Goal: Task Accomplishment & Management: Manage account settings

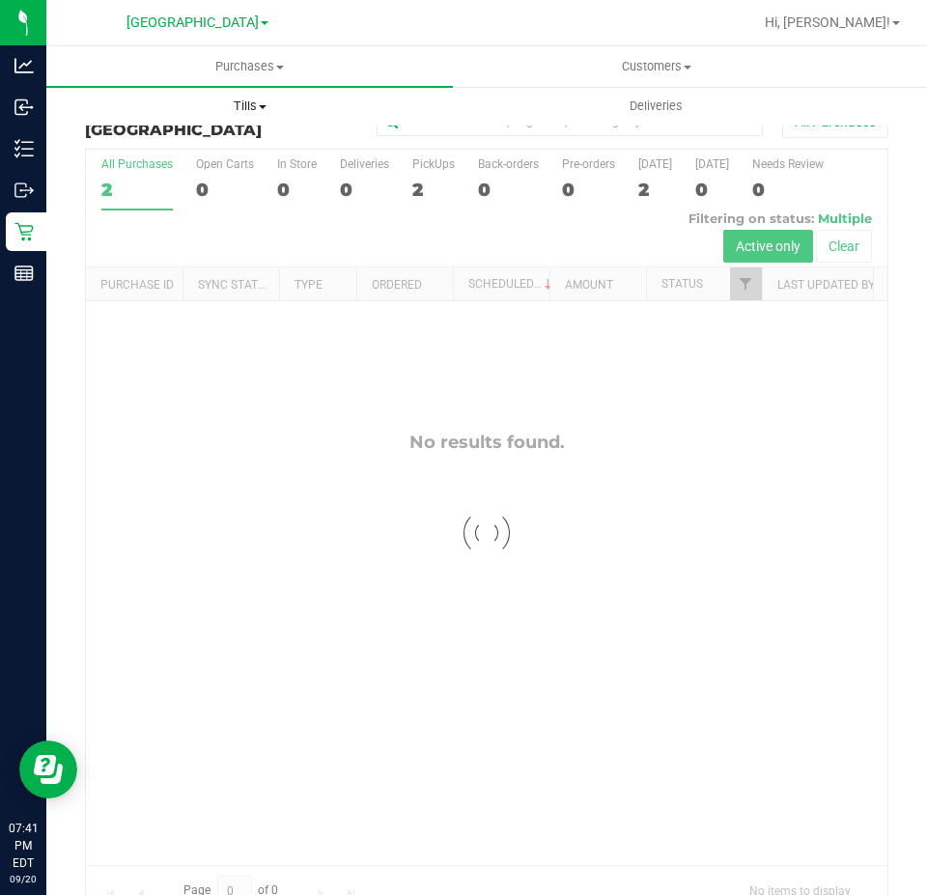
click at [268, 94] on uib-tab-heading "Tills Manage tills Reconcile e-payments" at bounding box center [249, 106] width 404 height 39
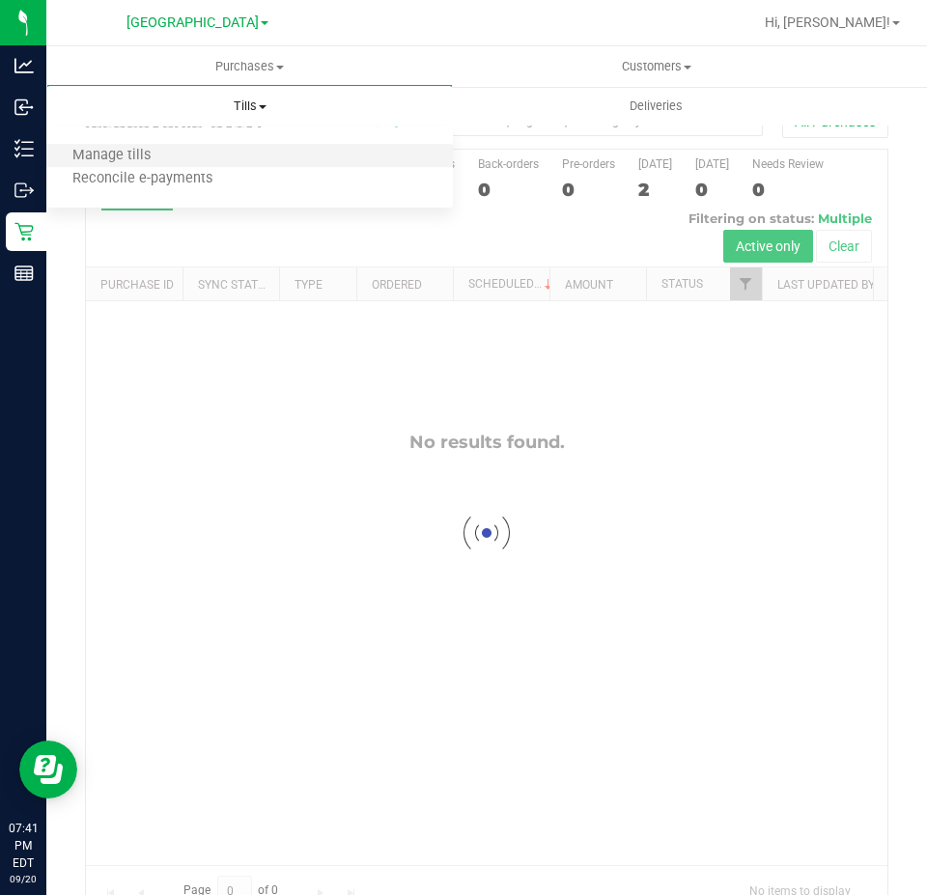
click at [237, 150] on li "Manage tills" at bounding box center [249, 156] width 406 height 23
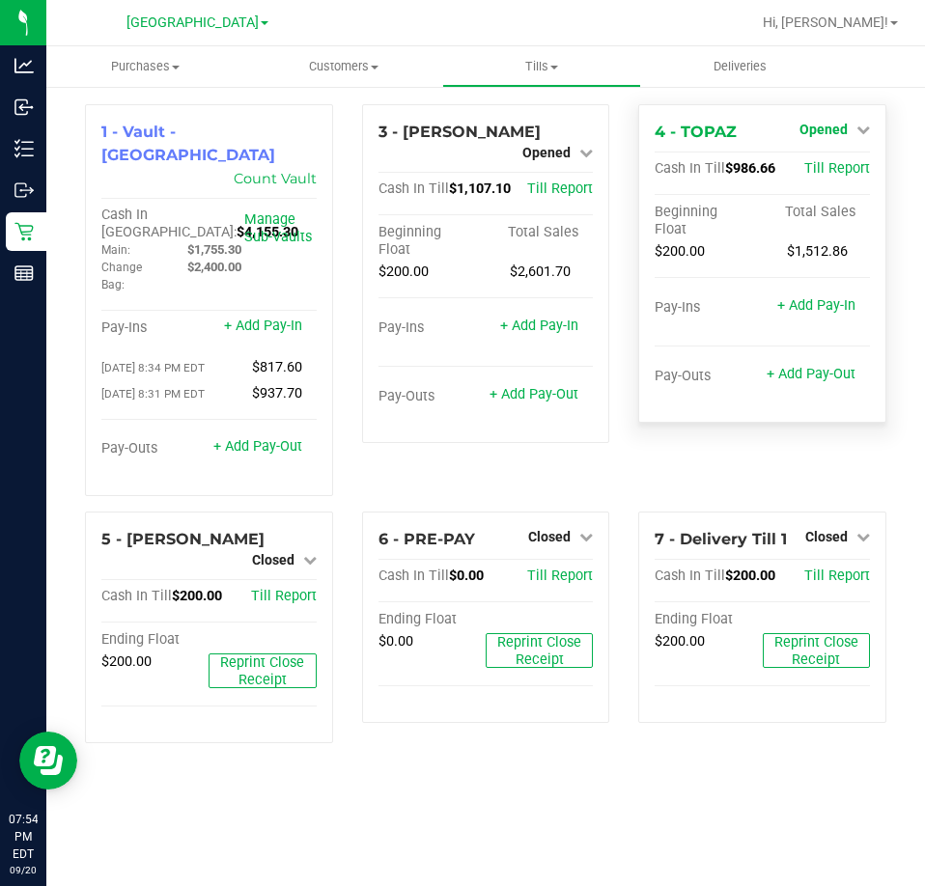
click at [825, 123] on span "Opened" at bounding box center [823, 129] width 48 height 15
click at [829, 164] on link "Close Till" at bounding box center [825, 169] width 52 height 15
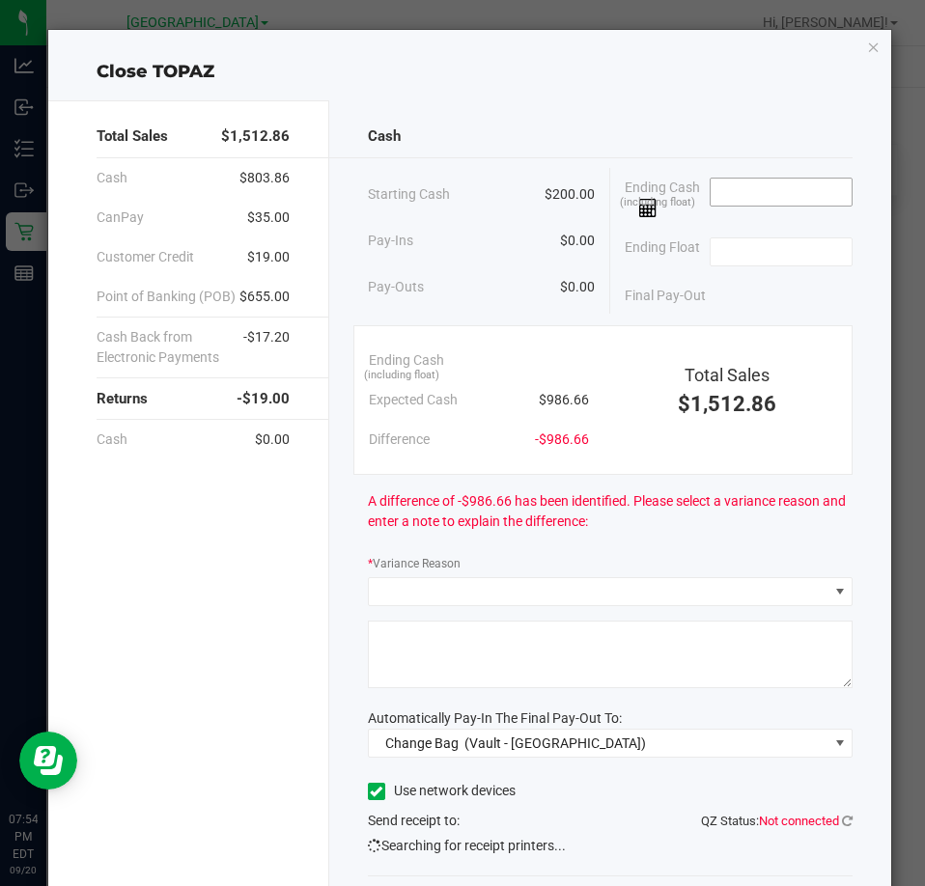
click at [728, 191] on input at bounding box center [781, 192] width 142 height 27
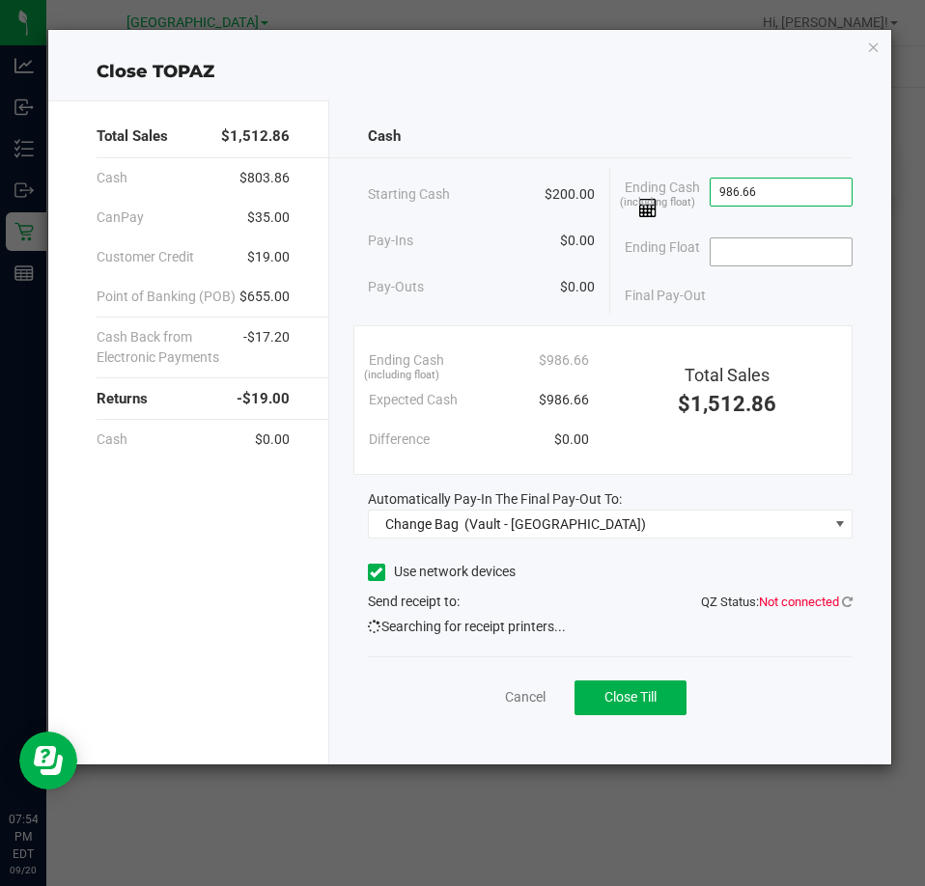
click at [782, 250] on input at bounding box center [781, 251] width 142 height 27
type input "$986.66"
click at [844, 605] on icon at bounding box center [847, 602] width 11 height 13
type input "$200.00"
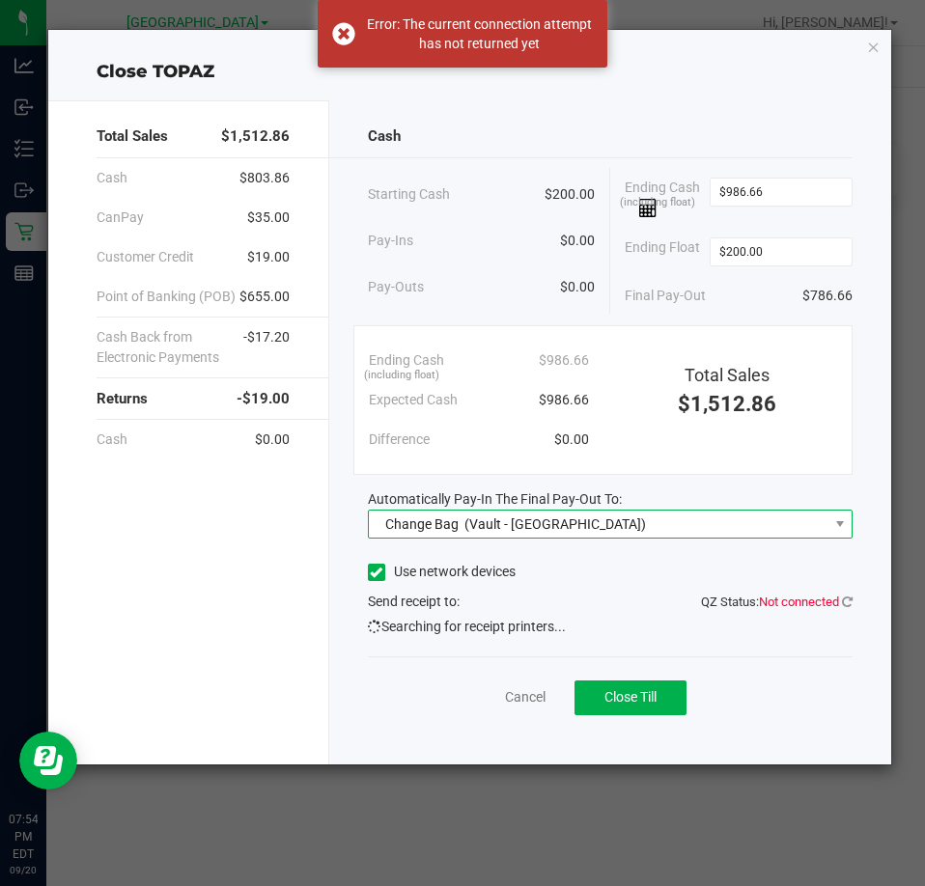
click at [685, 531] on span "Change Bag (Vault - South Tampa WC)" at bounding box center [598, 524] width 458 height 27
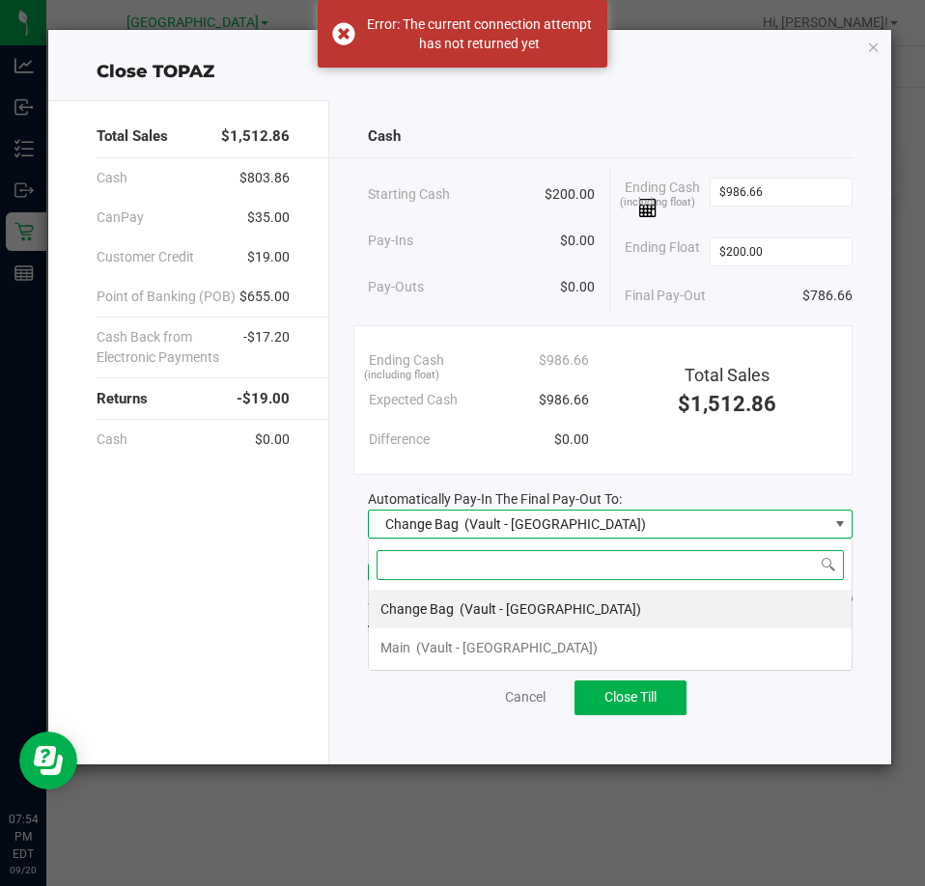
scroll to position [29, 486]
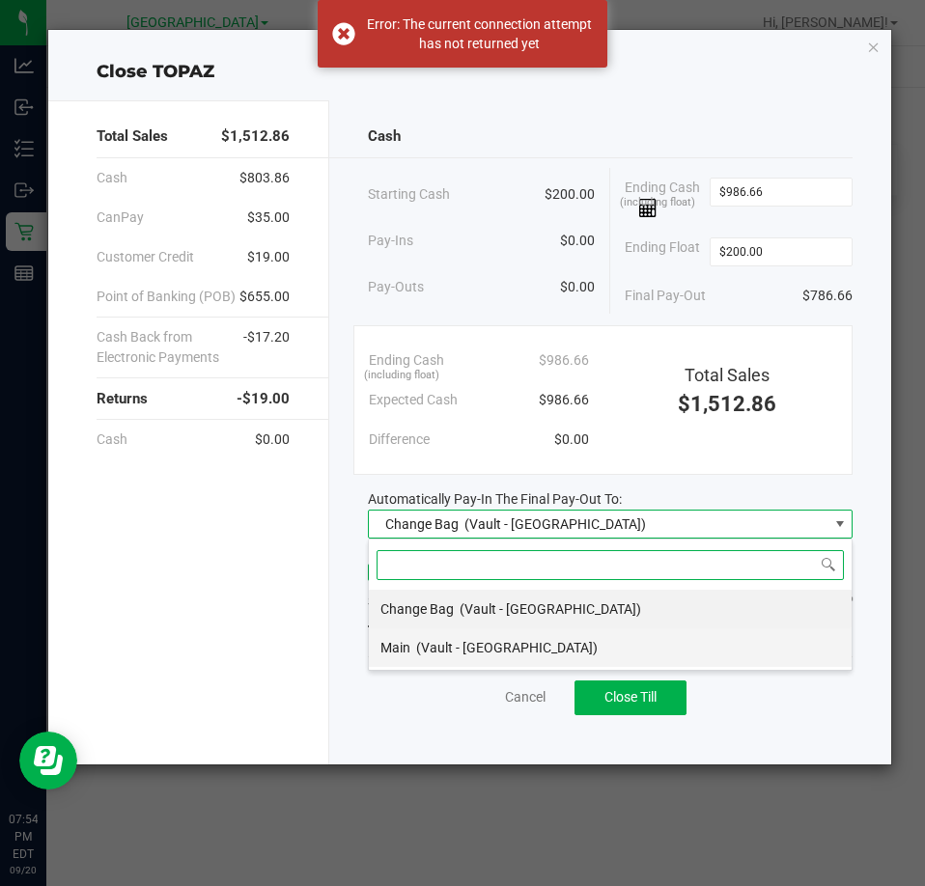
click at [550, 655] on span "(Vault - South Tampa WC)" at bounding box center [506, 647] width 181 height 15
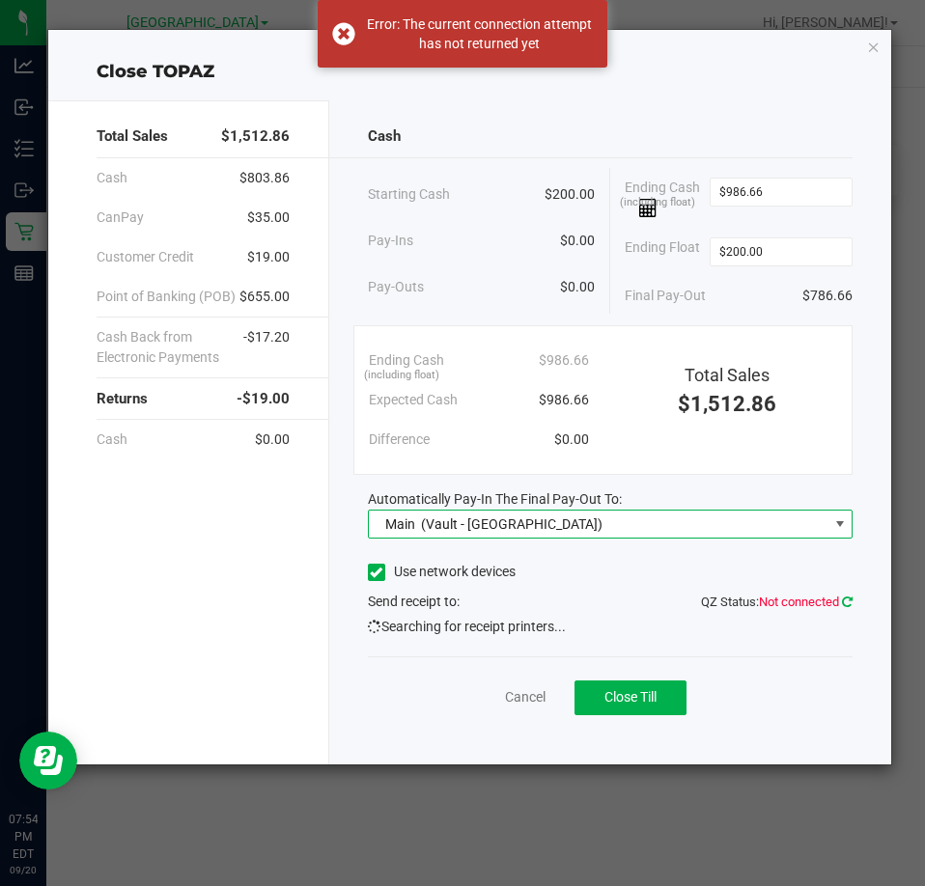
click at [847, 601] on icon at bounding box center [847, 602] width 16 height 16
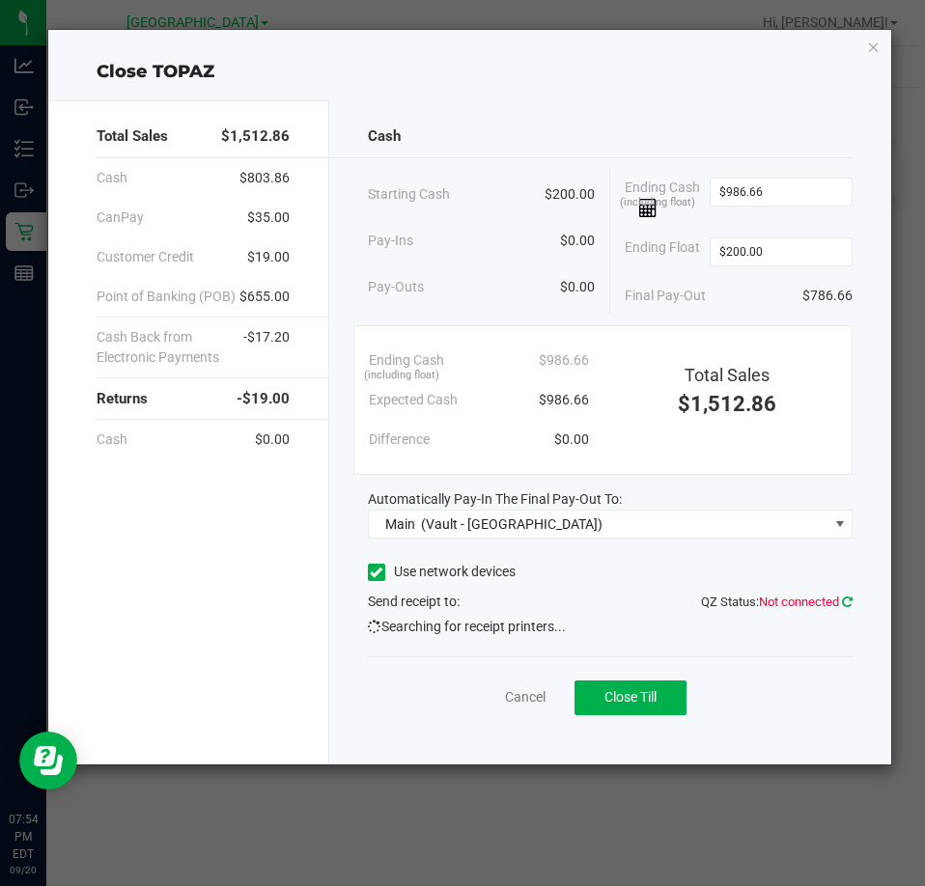
click at [846, 602] on icon at bounding box center [847, 602] width 15 height 16
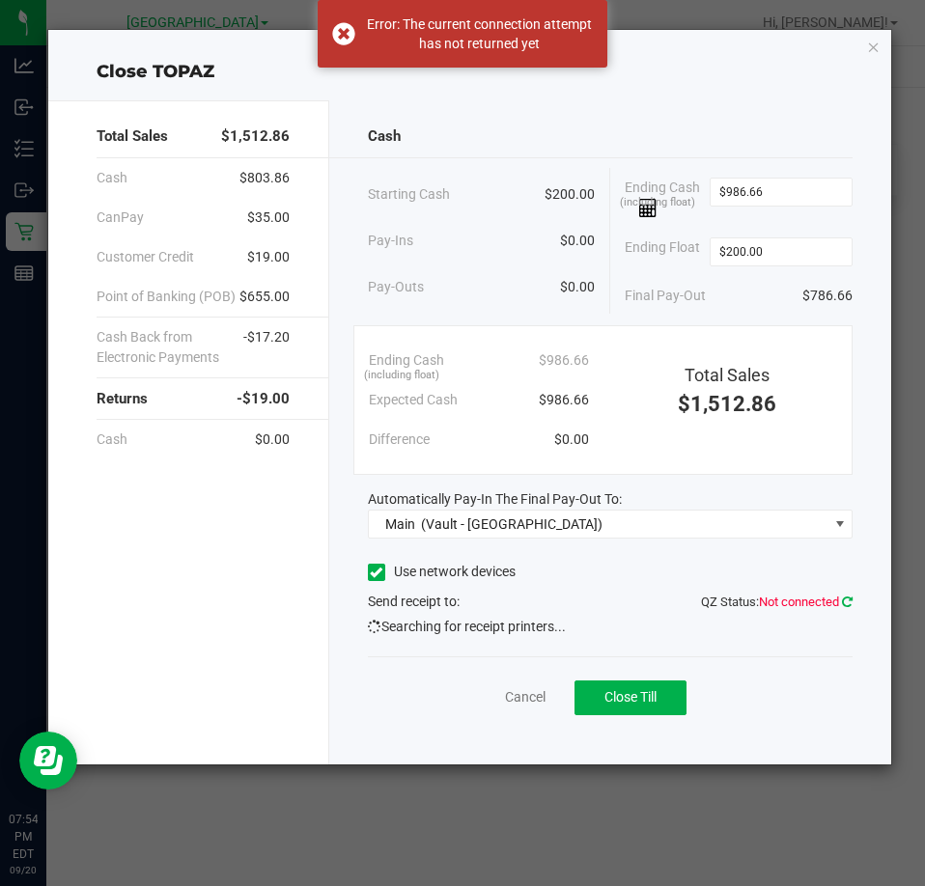
click at [852, 602] on icon at bounding box center [847, 601] width 14 height 15
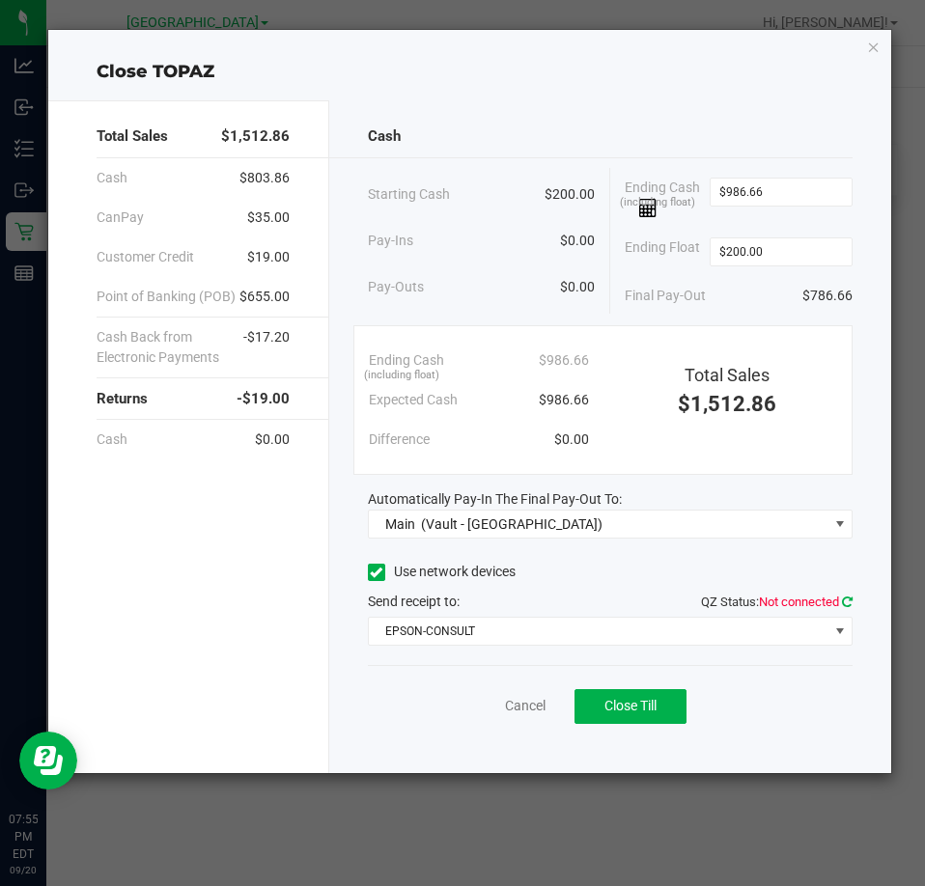
click at [847, 597] on icon at bounding box center [847, 602] width 15 height 16
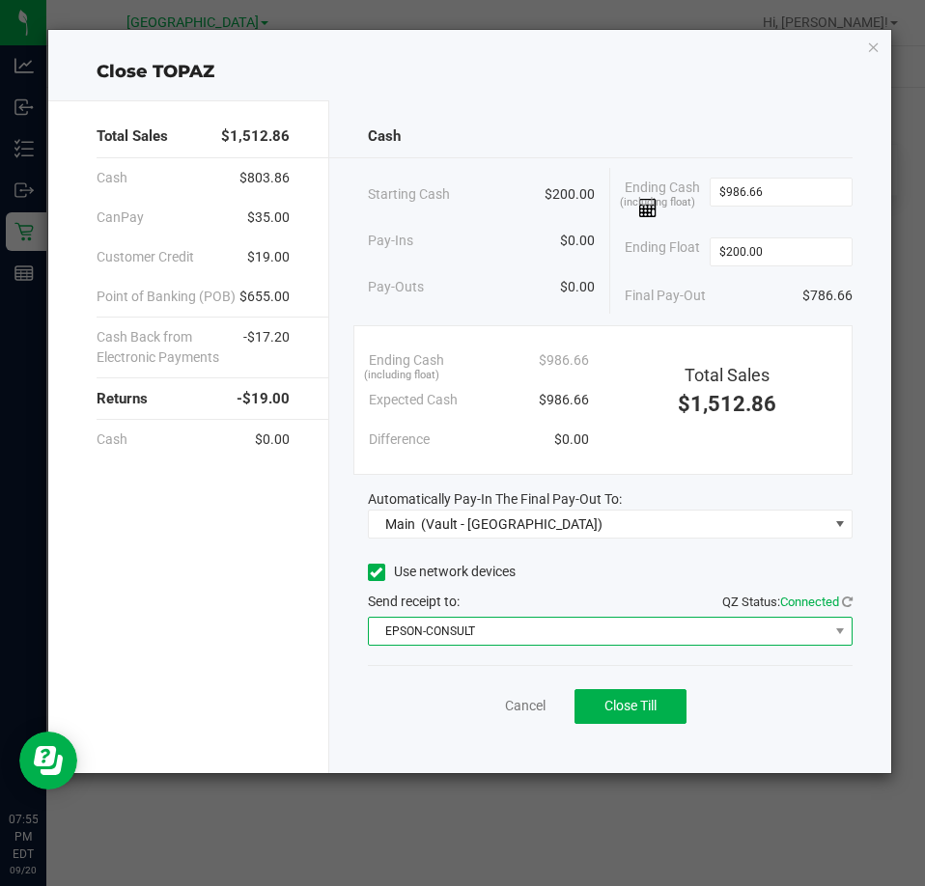
click at [749, 623] on span "EPSON-CONSULT" at bounding box center [598, 631] width 458 height 27
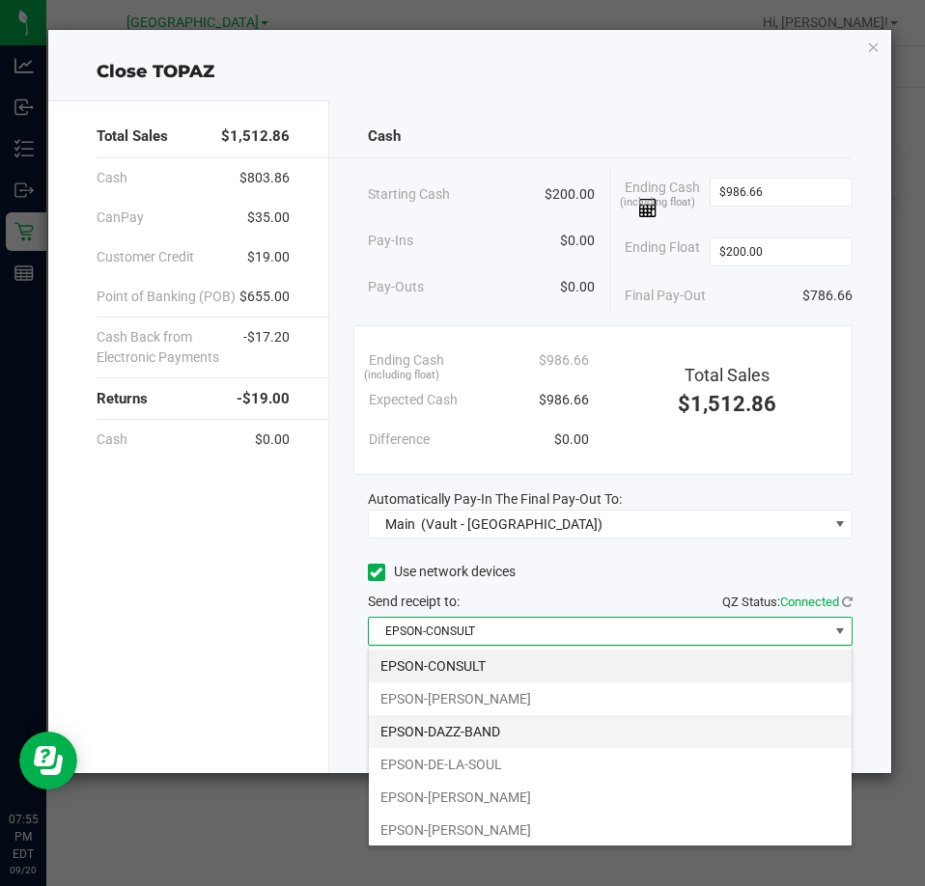
click at [479, 726] on li "EPSON-DAZZ-BAND" at bounding box center [610, 731] width 483 height 33
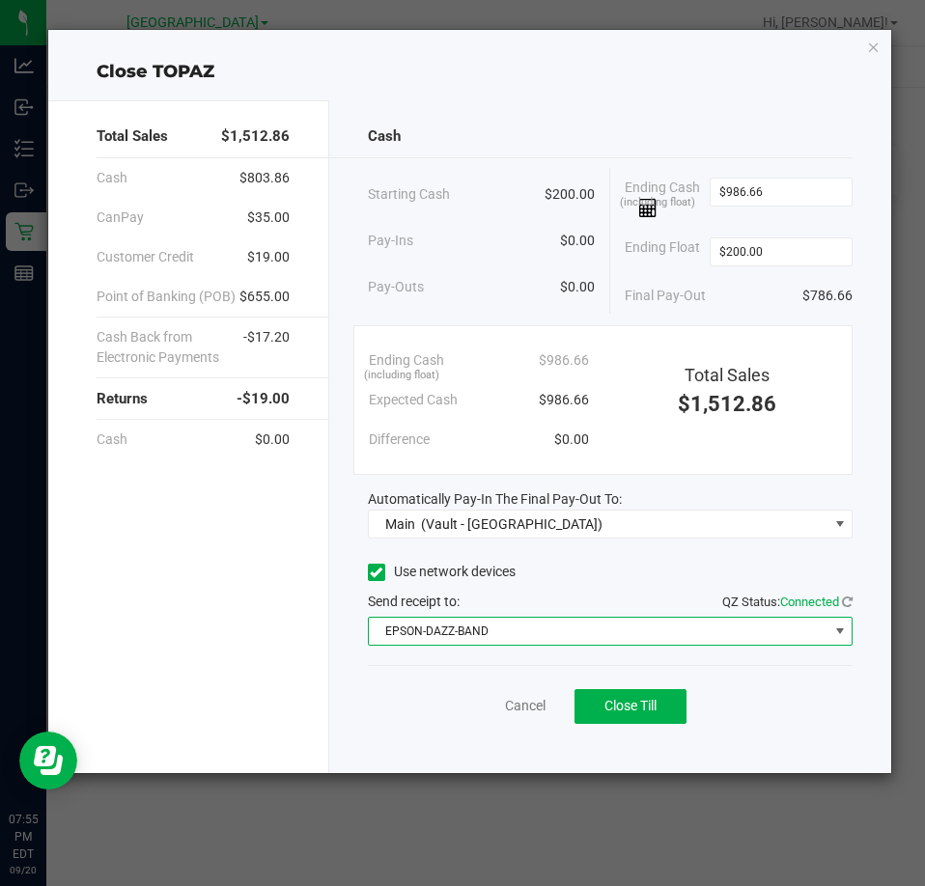
click at [385, 625] on span "EPSON-DAZZ-BAND" at bounding box center [598, 631] width 458 height 27
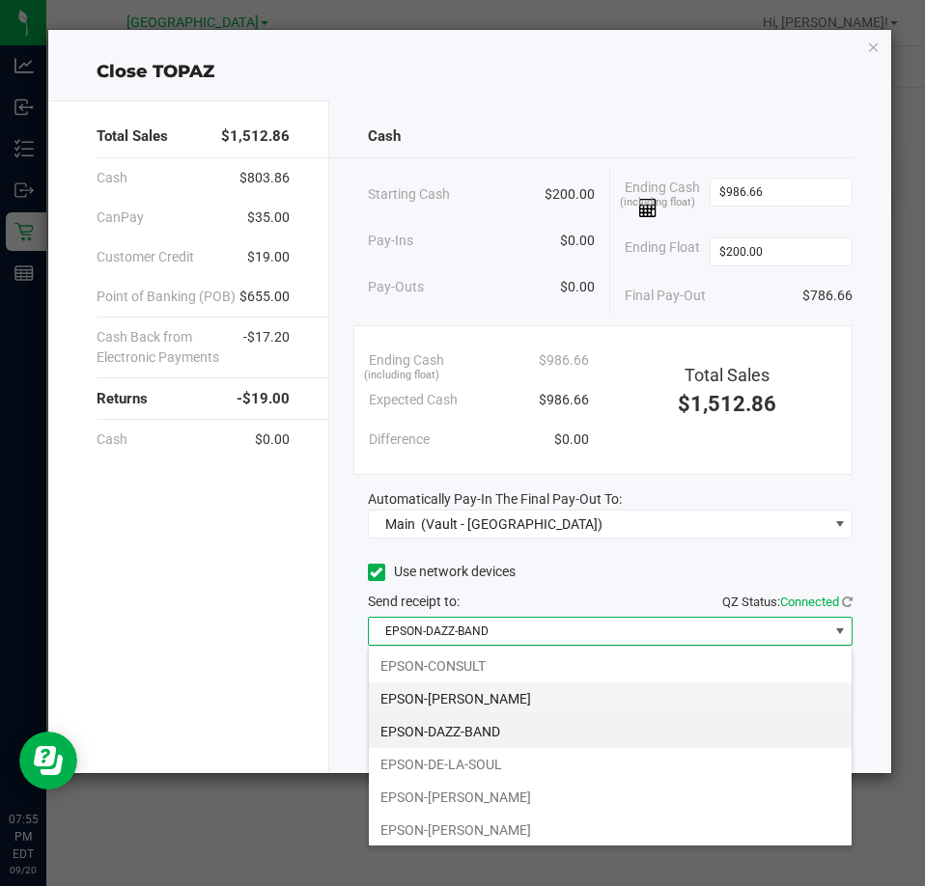
click at [426, 690] on li "EPSON-DAVID-CROSBY" at bounding box center [610, 698] width 483 height 33
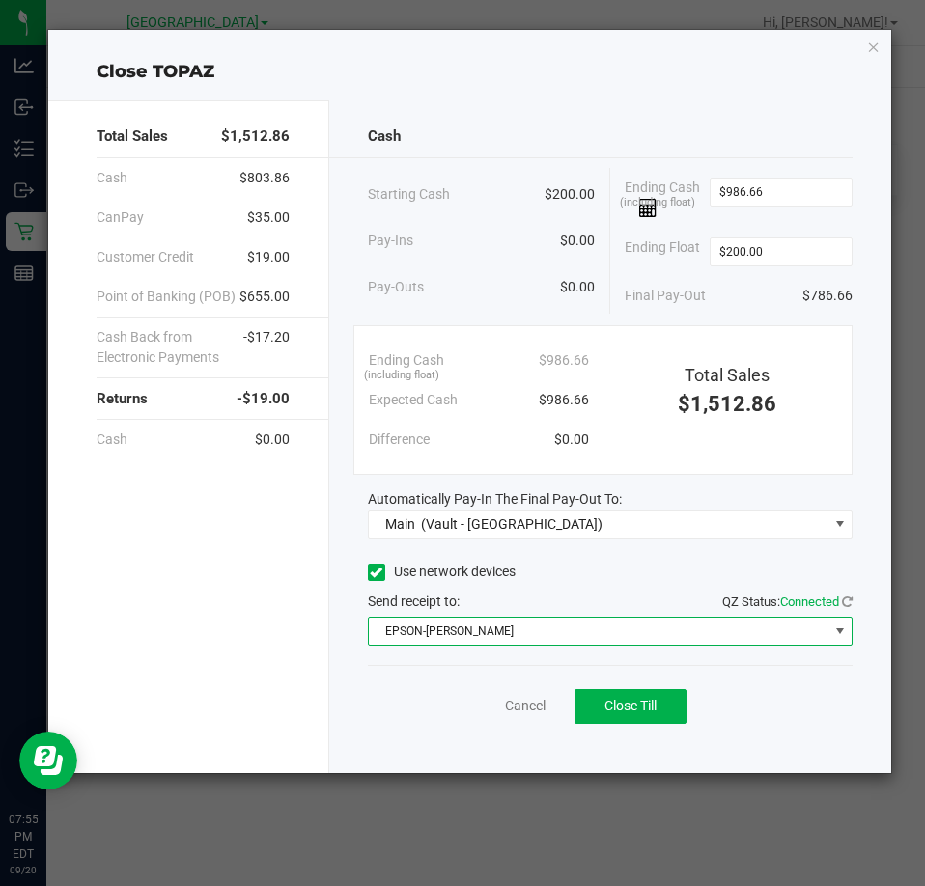
click at [371, 717] on div "Cancel Close Till" at bounding box center [610, 702] width 485 height 74
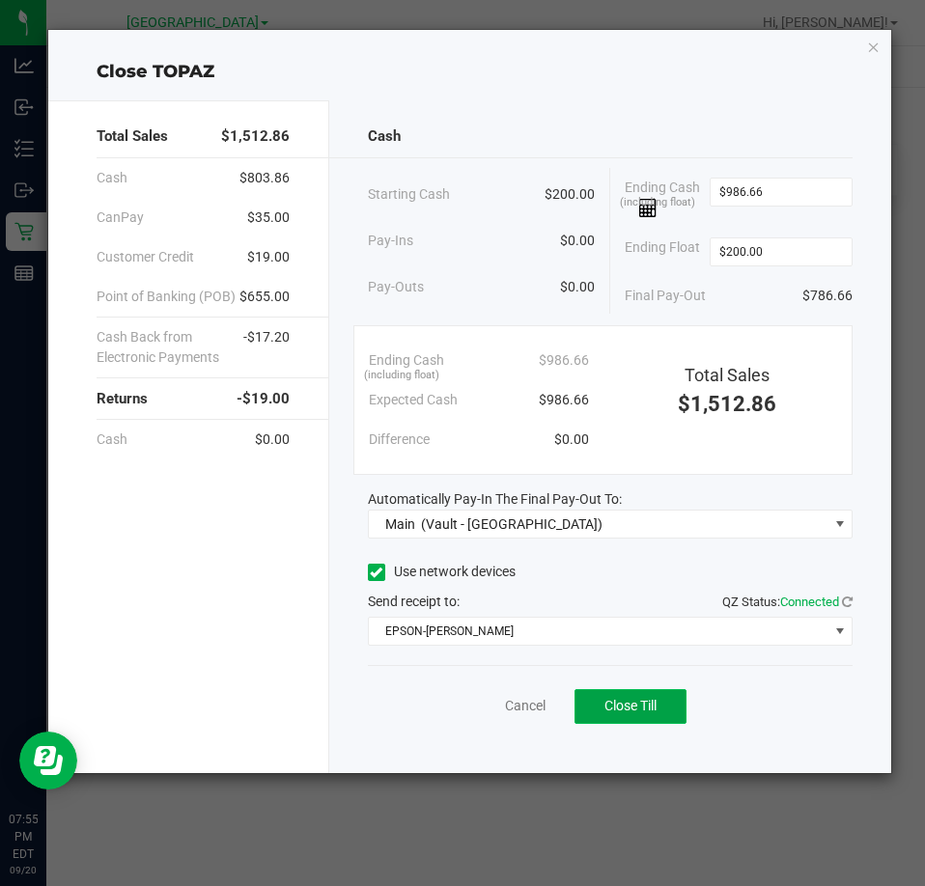
click at [625, 706] on span "Close Till" at bounding box center [630, 705] width 52 height 15
click at [487, 711] on link "Dismiss" at bounding box center [482, 706] width 46 height 20
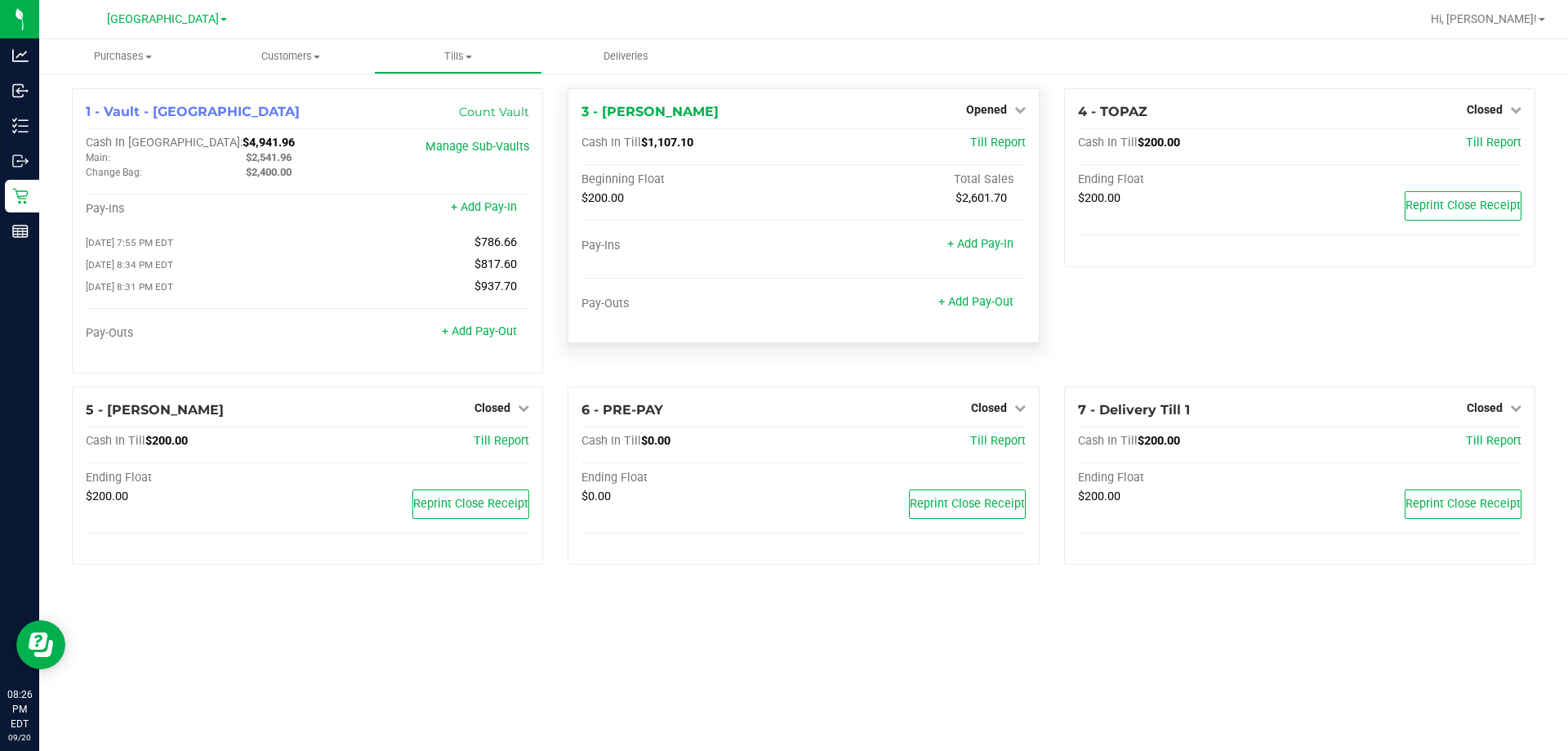
click at [784, 118] on div "Opened" at bounding box center [996, 109] width 59 height 19
click at [784, 108] on link "Opened" at bounding box center [996, 109] width 59 height 13
click at [784, 144] on link "Close Till" at bounding box center [988, 143] width 44 height 13
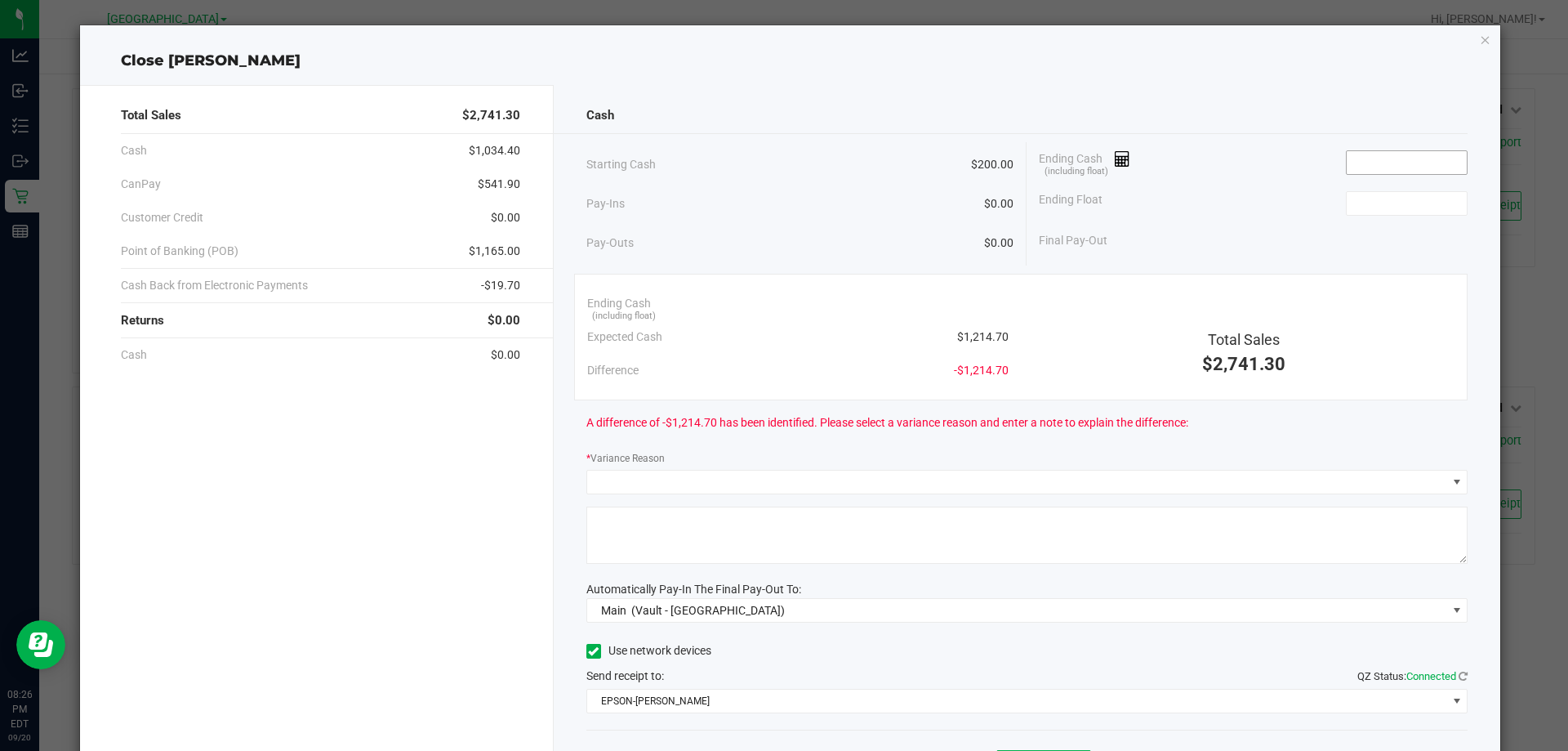
click at [784, 172] on input at bounding box center [1407, 163] width 120 height 23
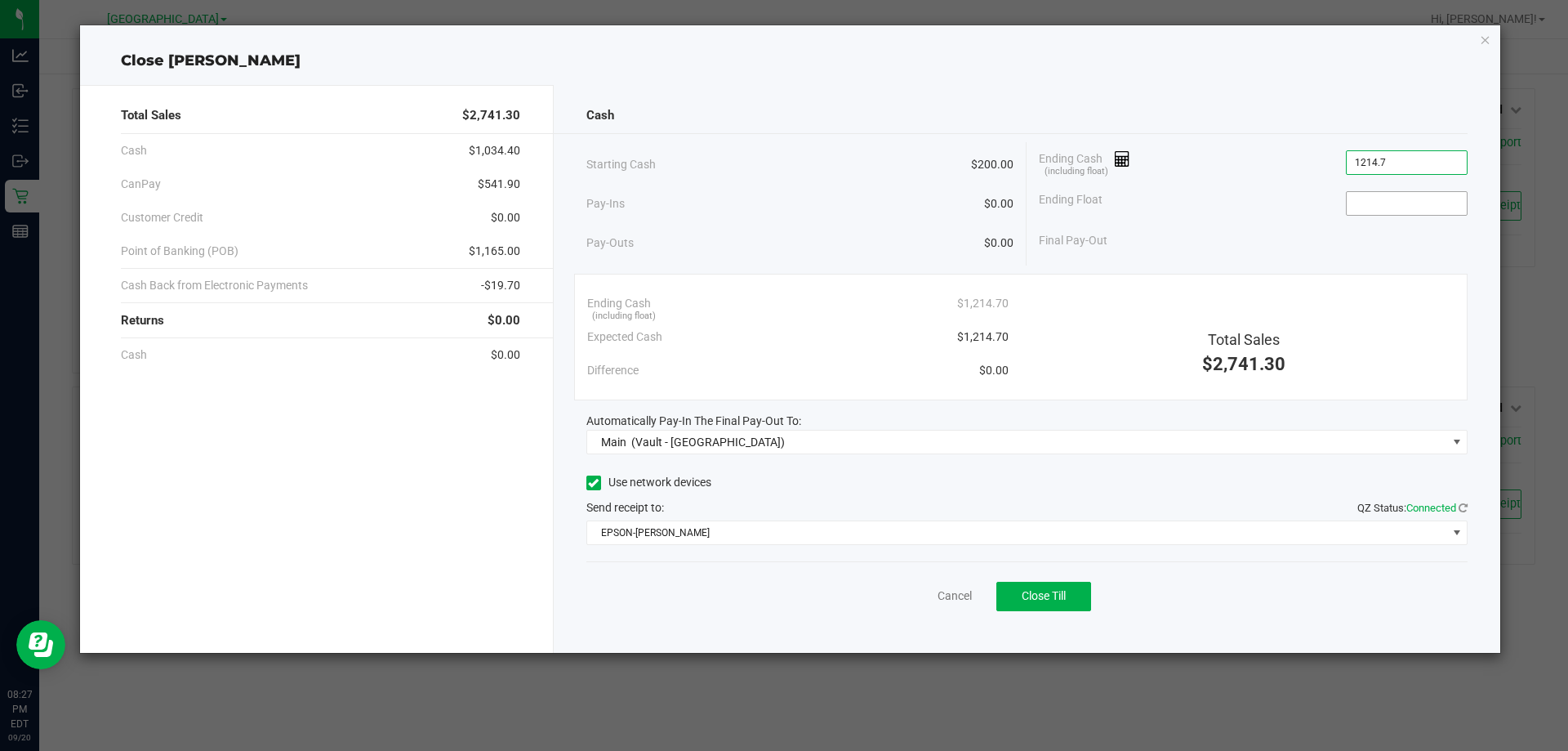
type input "$1,214.70"
click at [784, 193] on input at bounding box center [1407, 203] width 120 height 23
type input "200"
click at [784, 599] on link "Cancel" at bounding box center [955, 596] width 35 height 17
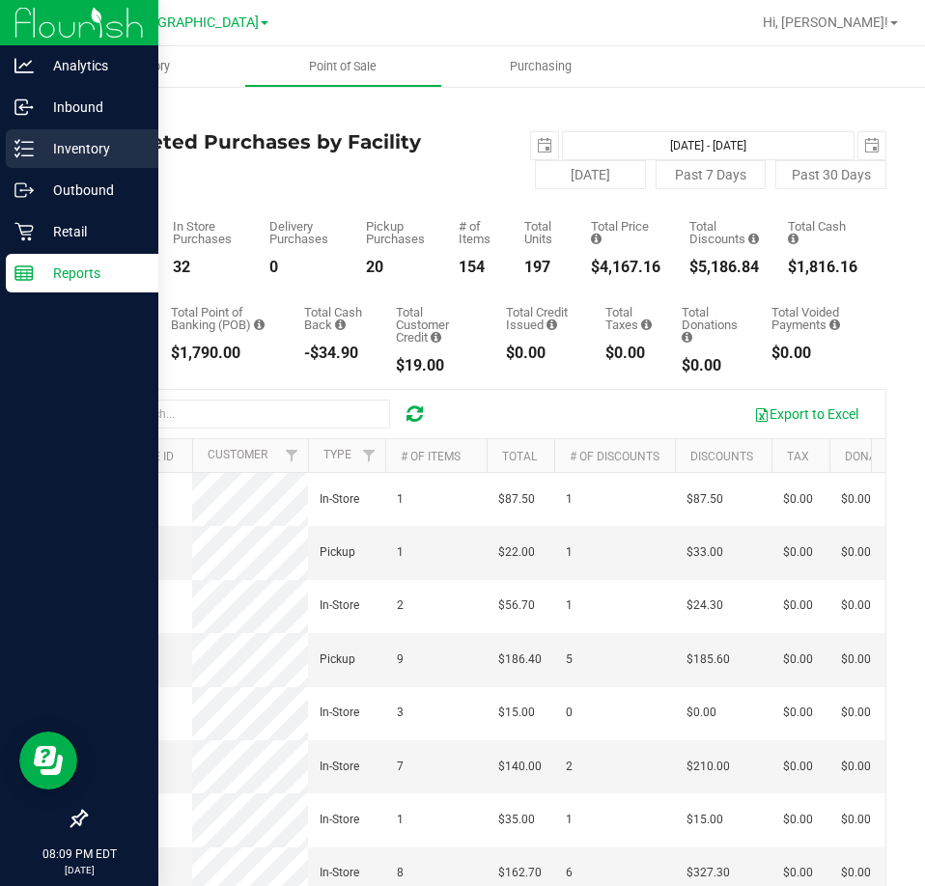
click at [29, 146] on icon at bounding box center [23, 148] width 19 height 19
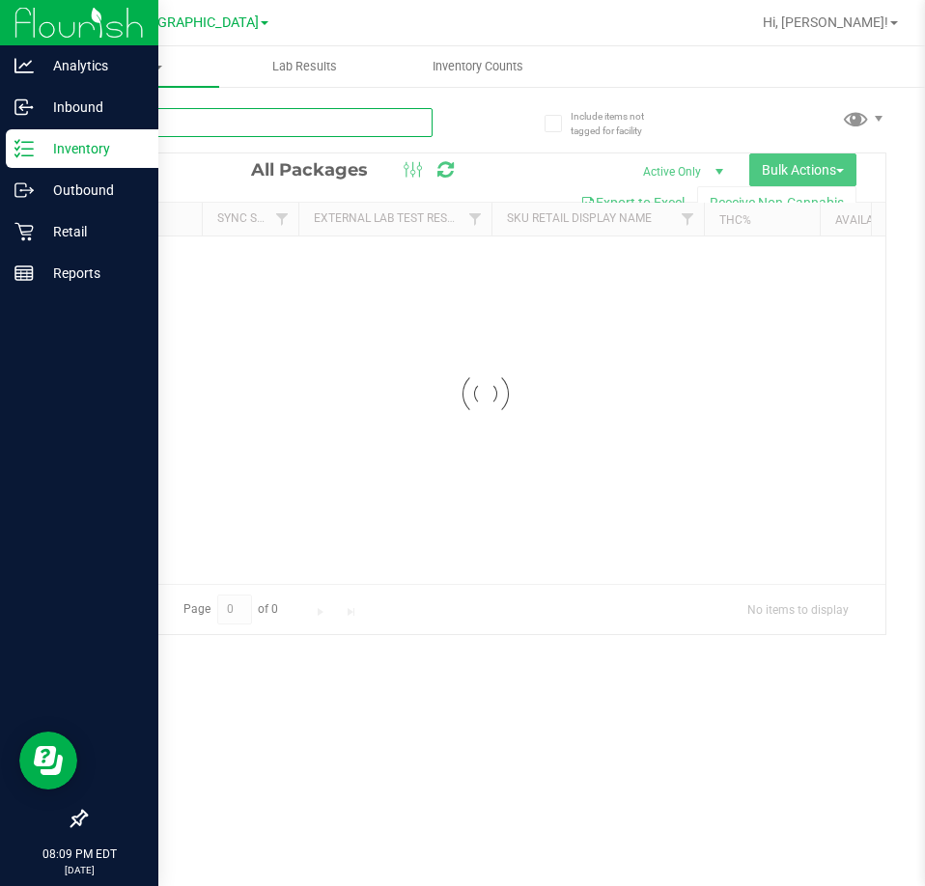
click at [372, 117] on input "text" at bounding box center [258, 122] width 347 height 29
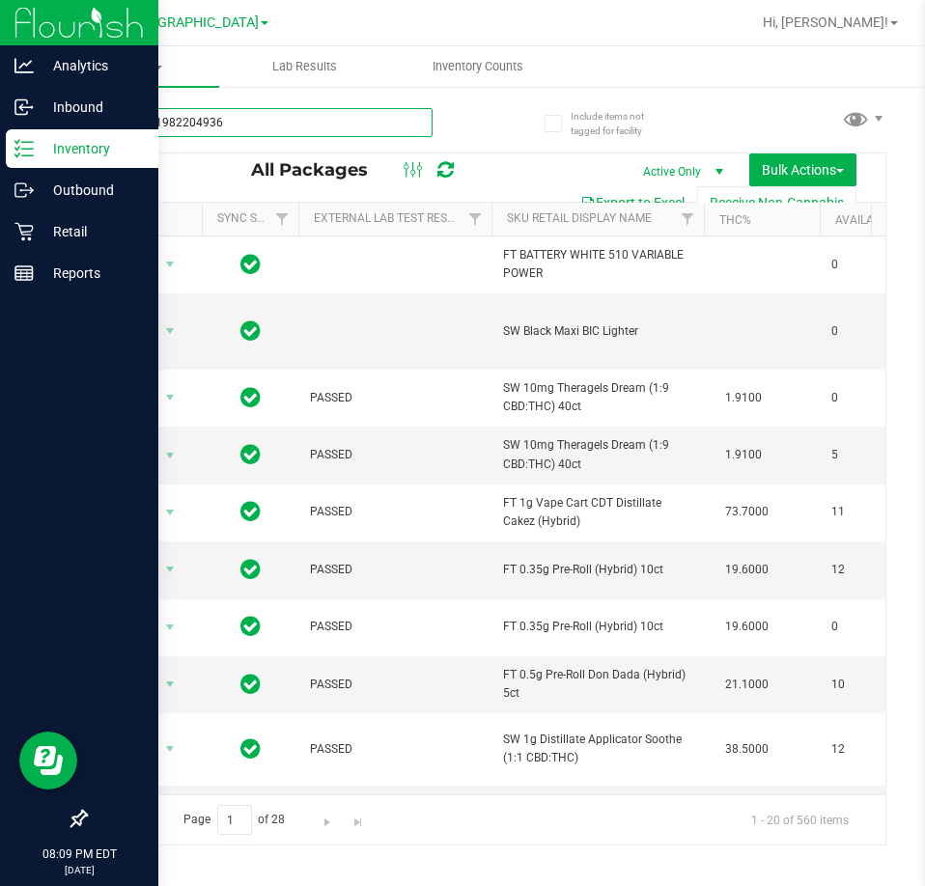
type input "1406751982204936"
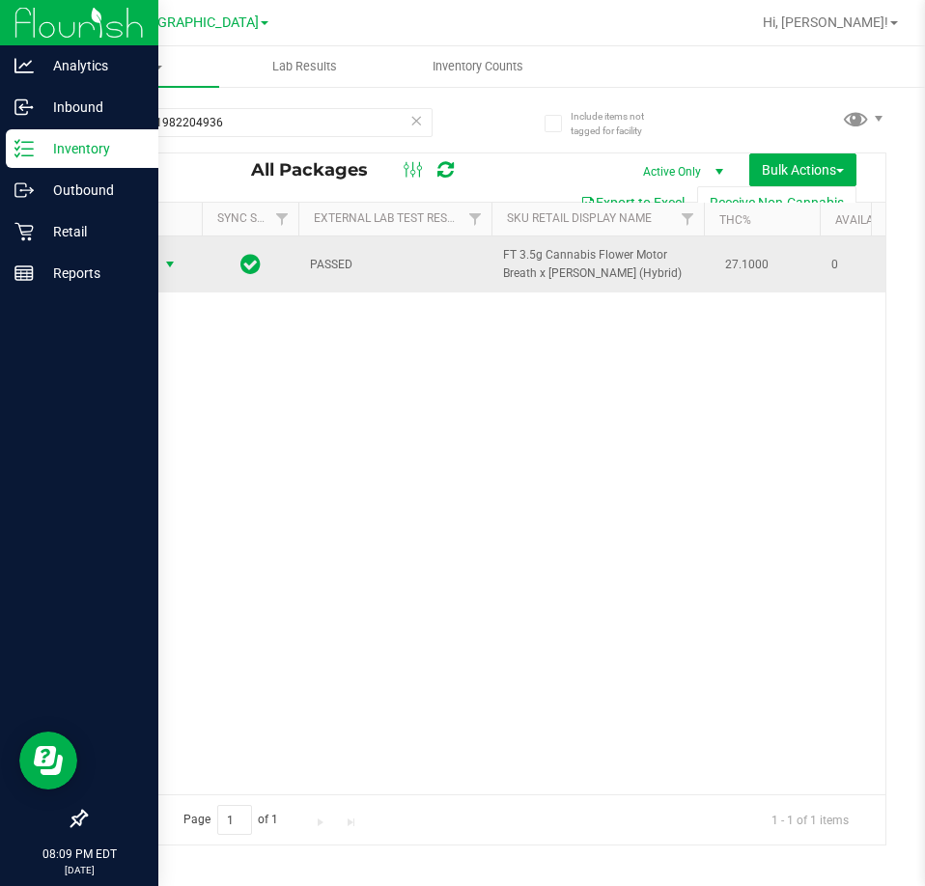
click at [169, 263] on span "select" at bounding box center [169, 264] width 15 height 15
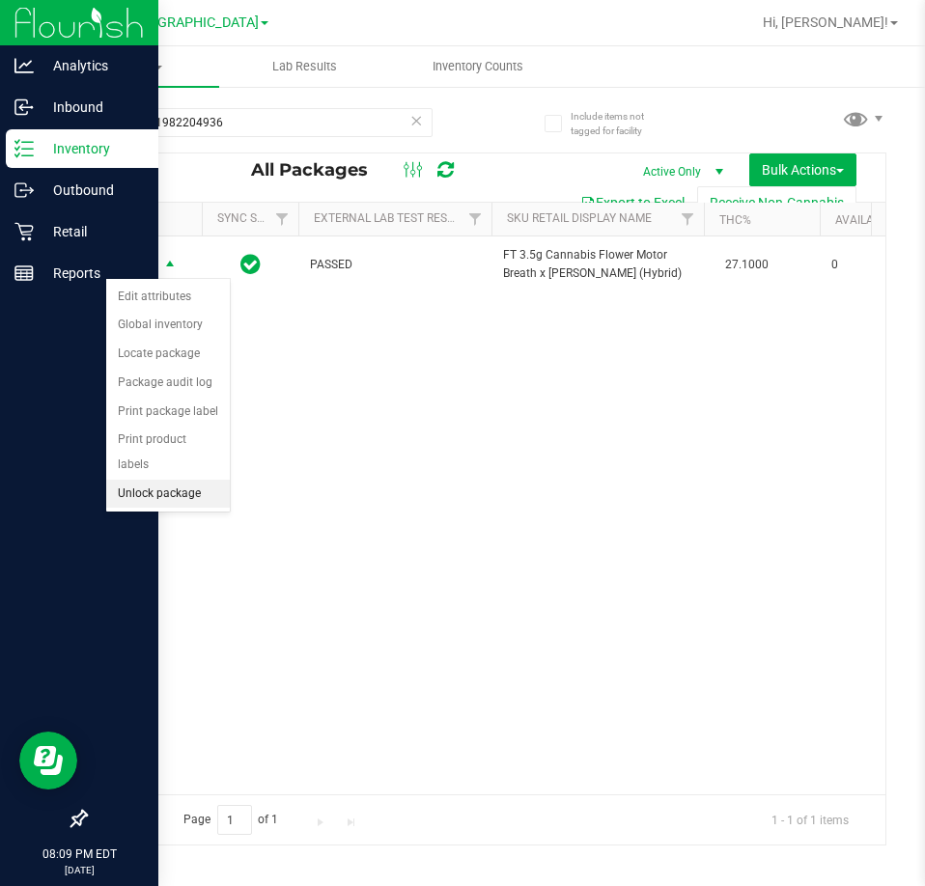
click at [198, 480] on li "Unlock package" at bounding box center [168, 494] width 124 height 29
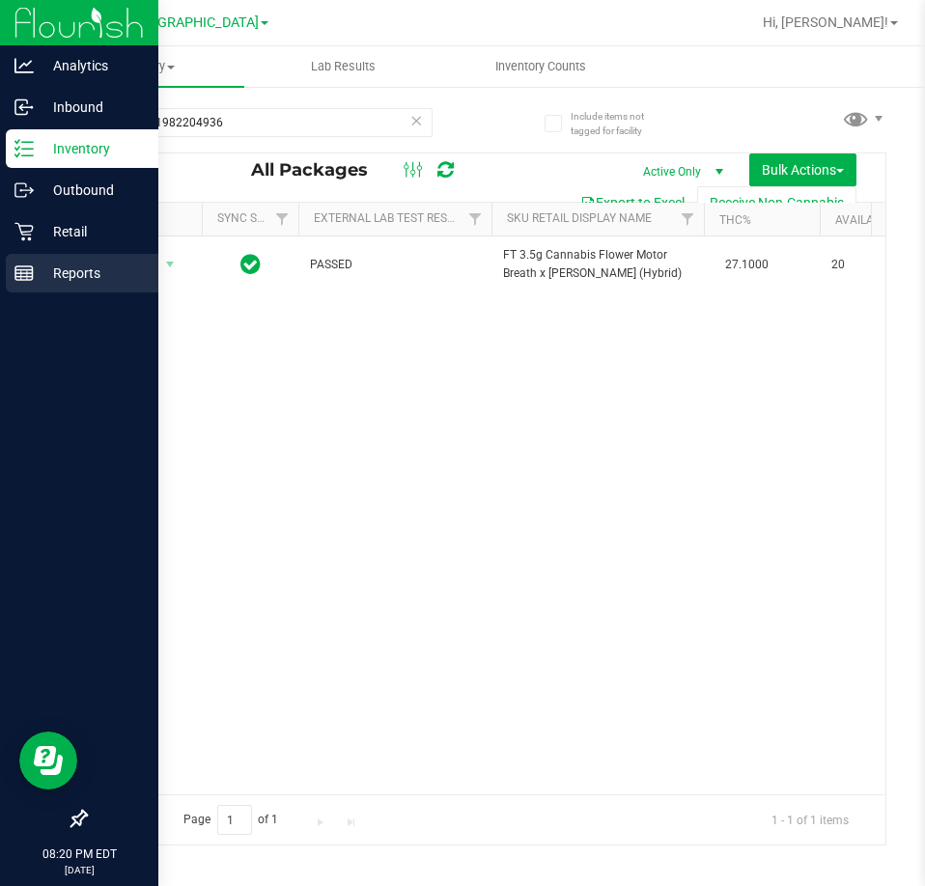
click at [69, 264] on p "Reports" at bounding box center [92, 273] width 116 height 23
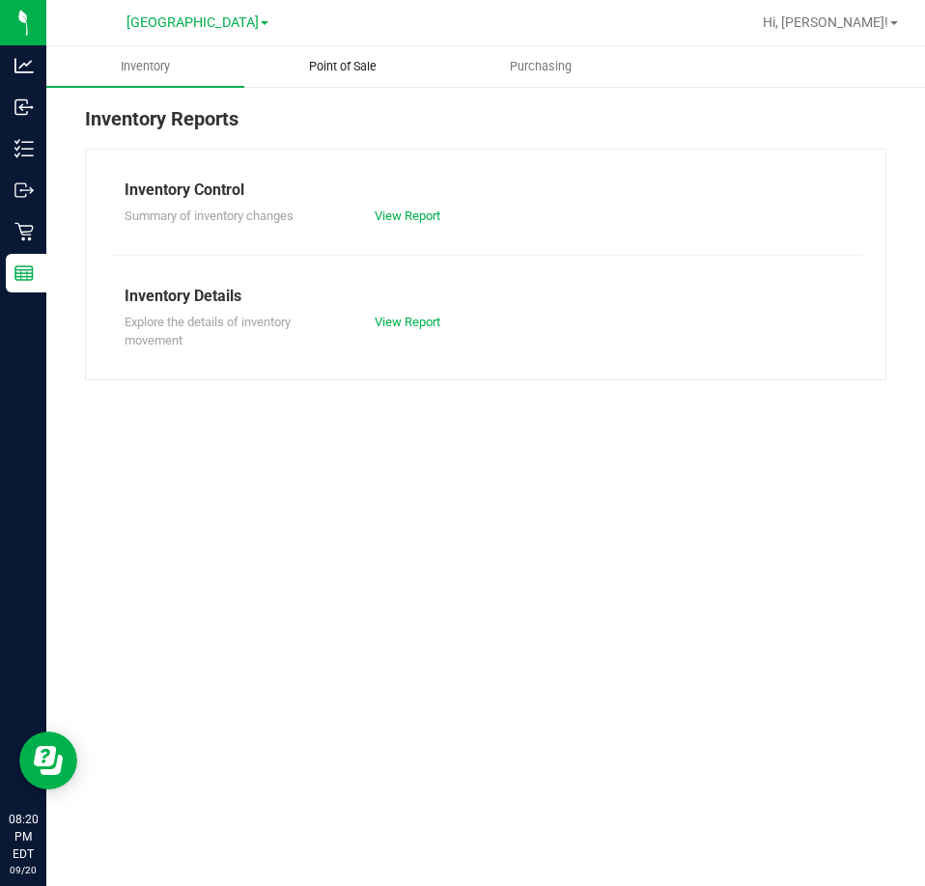
click at [308, 80] on uib-tab-heading "Point of Sale" at bounding box center [343, 66] width 196 height 39
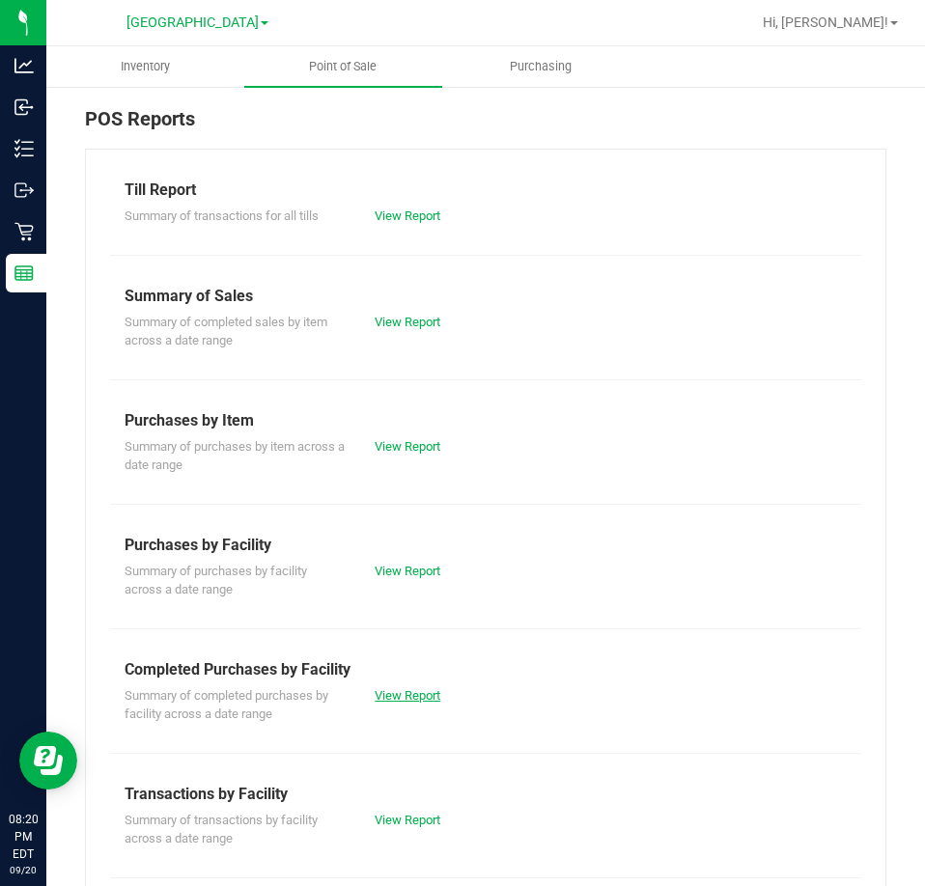
click at [422, 696] on link "View Report" at bounding box center [408, 695] width 66 height 14
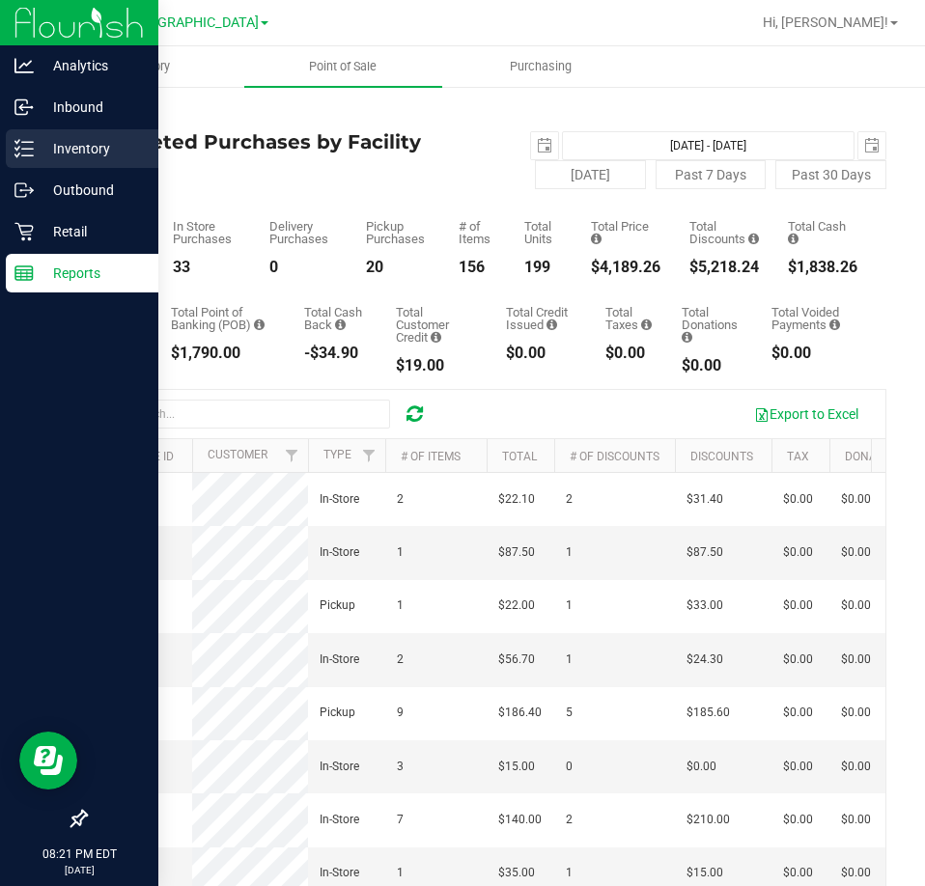
click at [30, 164] on div "Inventory" at bounding box center [82, 148] width 153 height 39
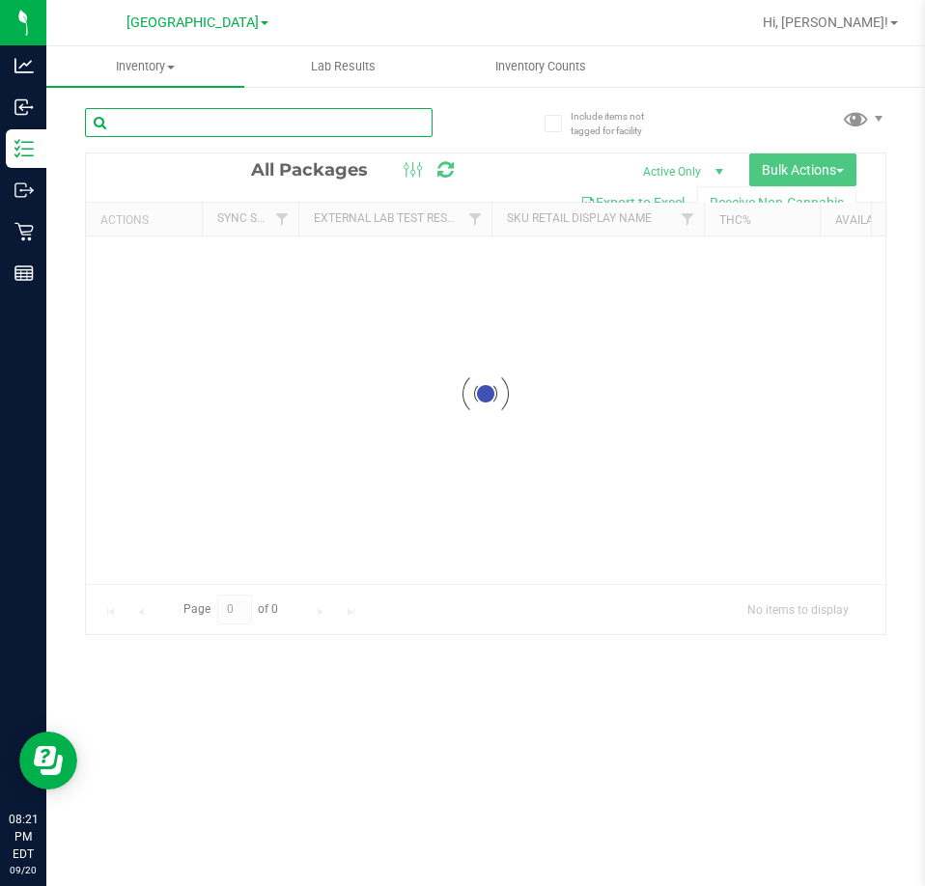
click at [199, 112] on input "text" at bounding box center [258, 122] width 347 height 29
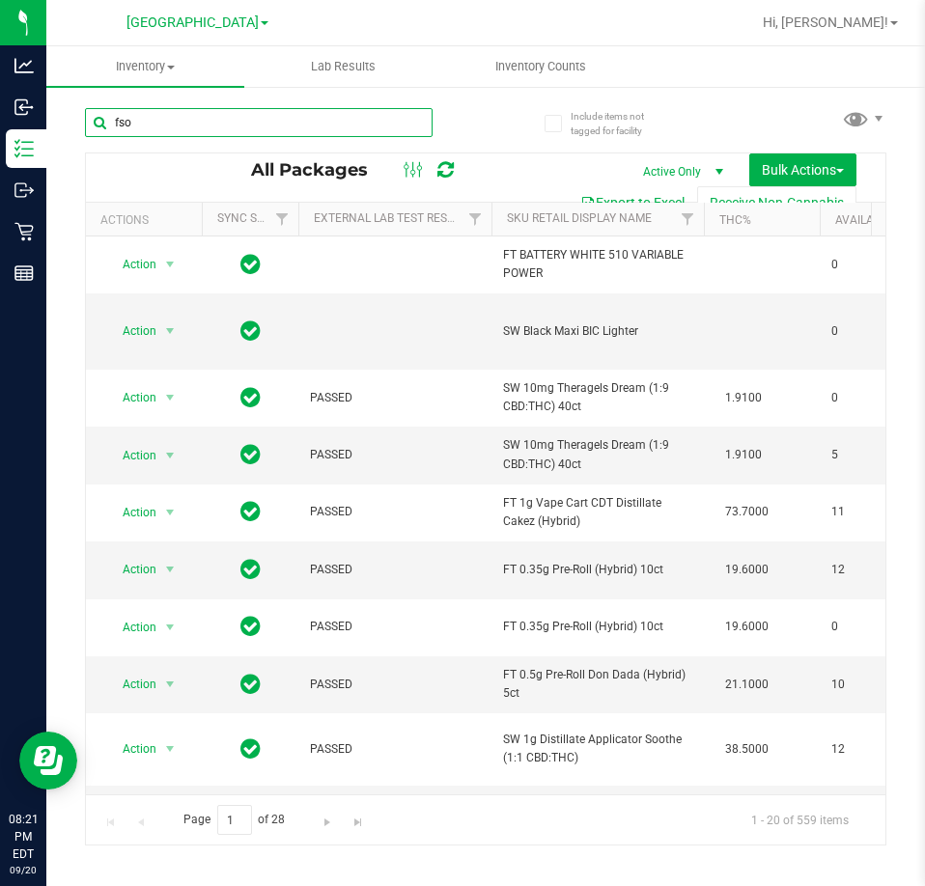
type input "fso"
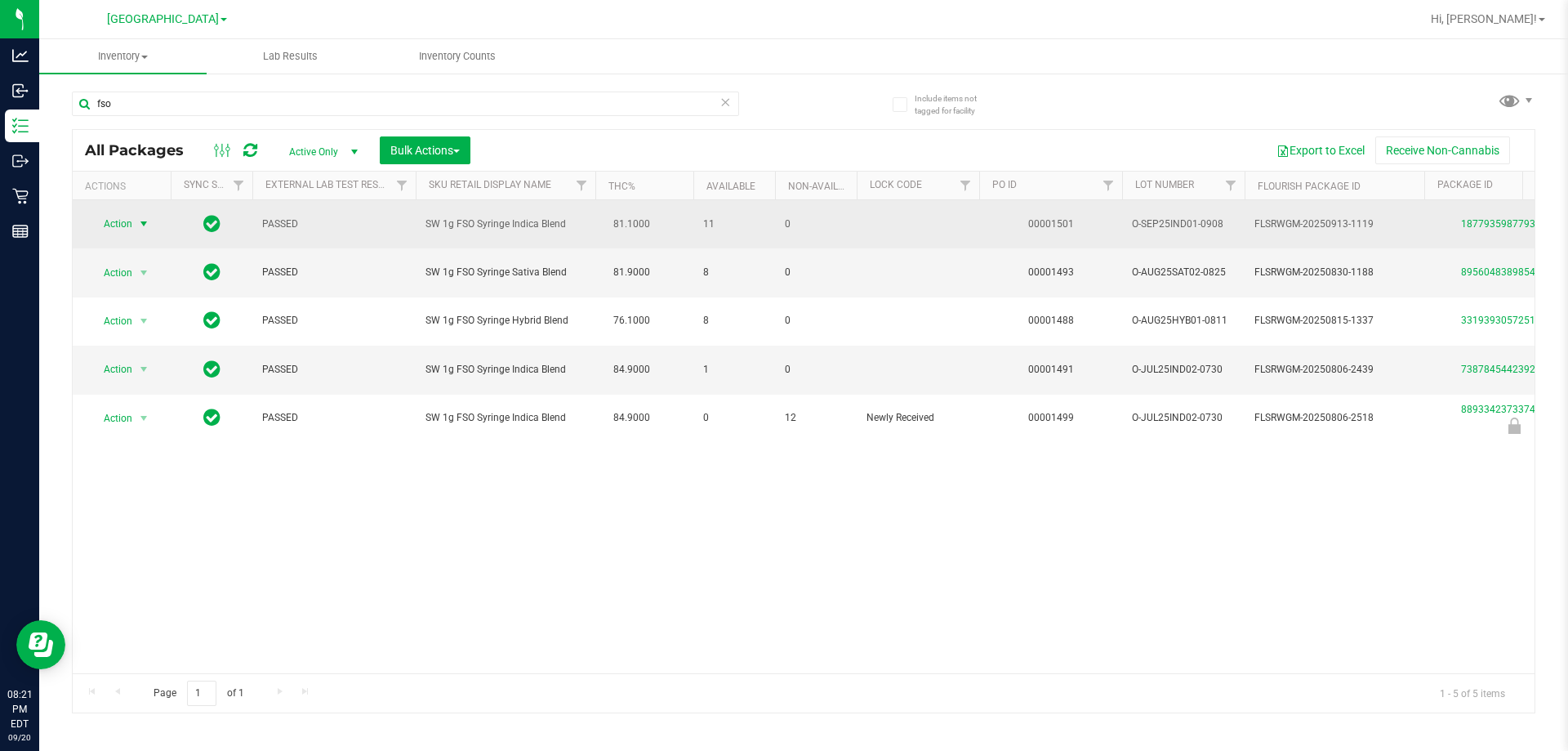
click at [149, 220] on span "select" at bounding box center [143, 224] width 13 height 13
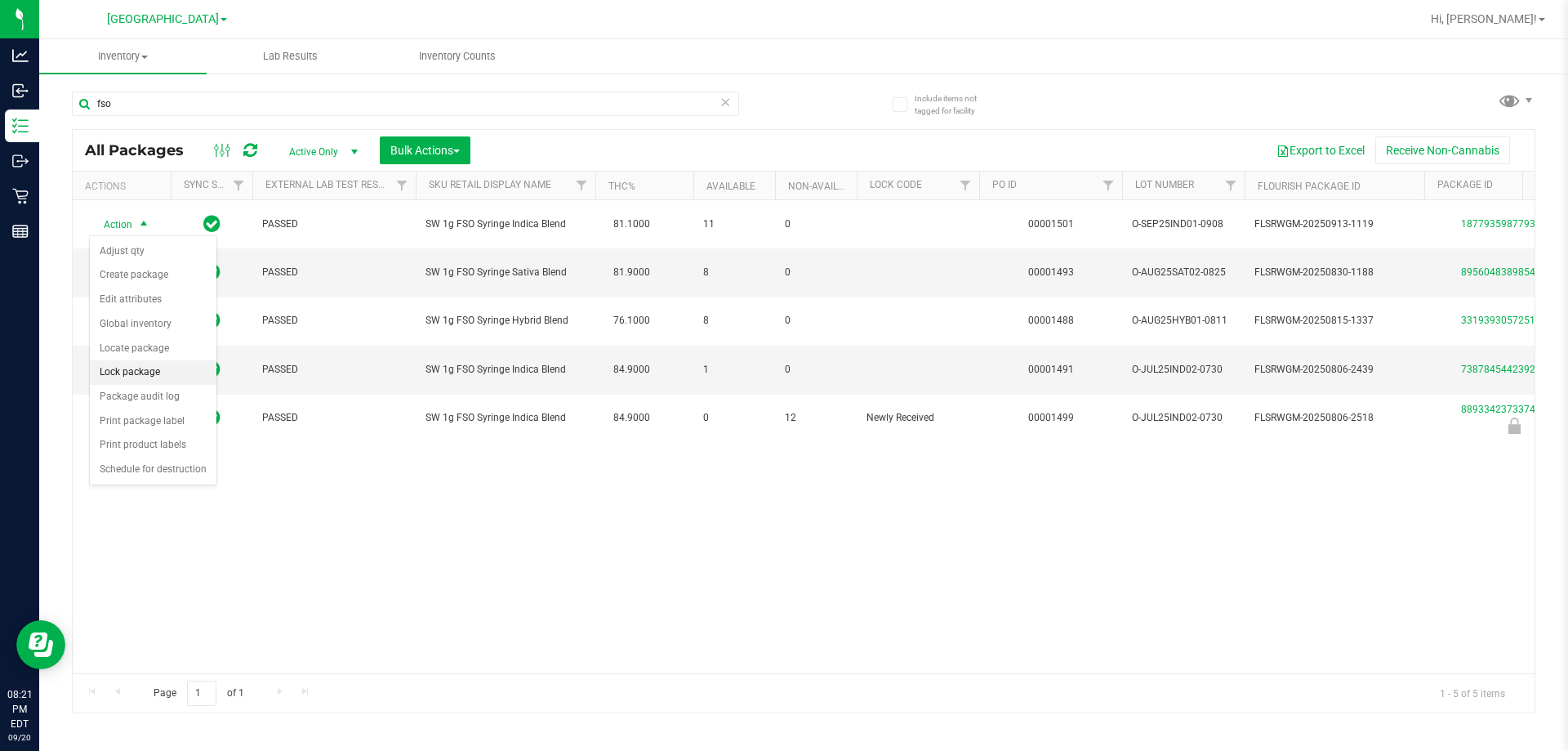
click at [167, 378] on li "Lock package" at bounding box center [153, 373] width 127 height 25
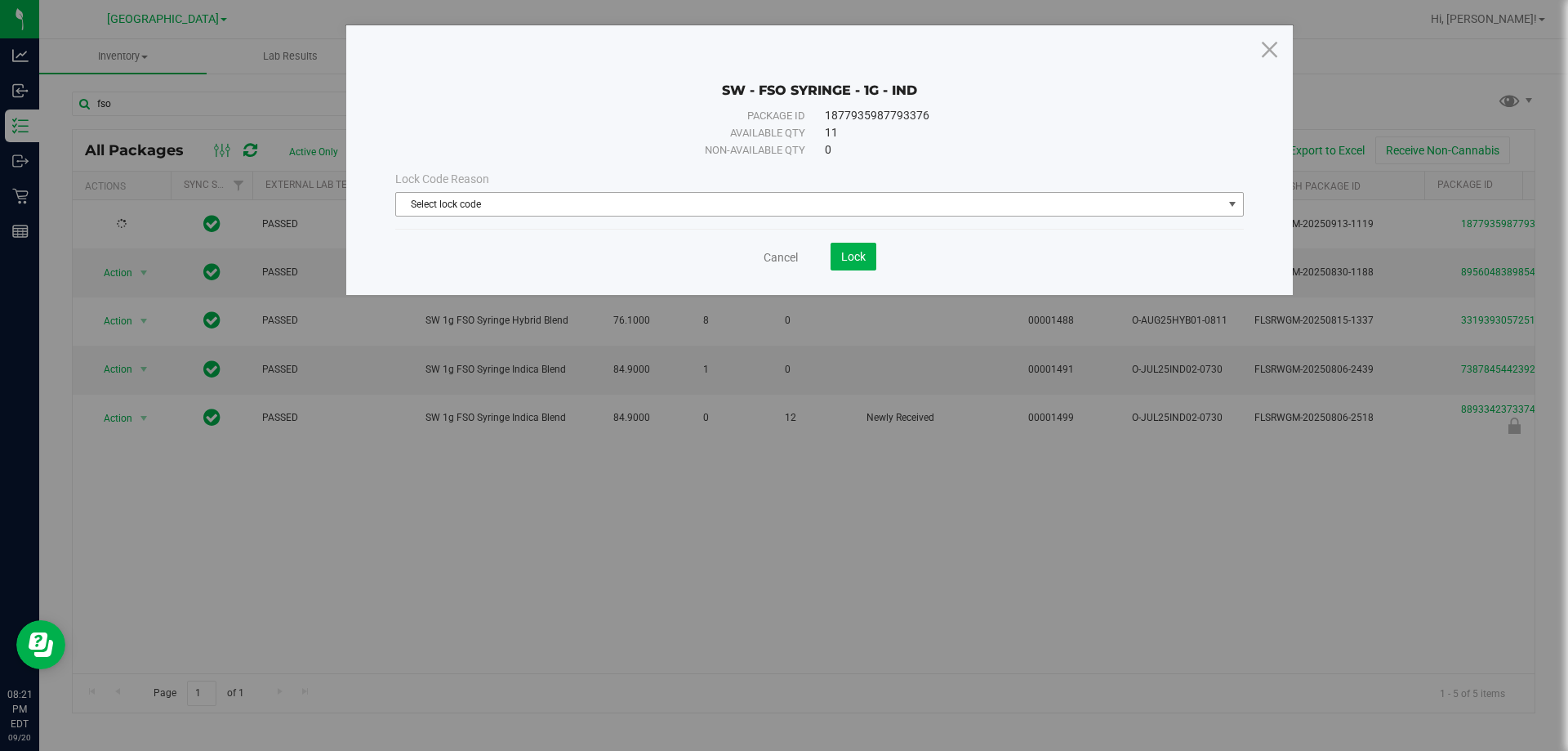
click at [418, 198] on span "Select lock code" at bounding box center [809, 204] width 827 height 23
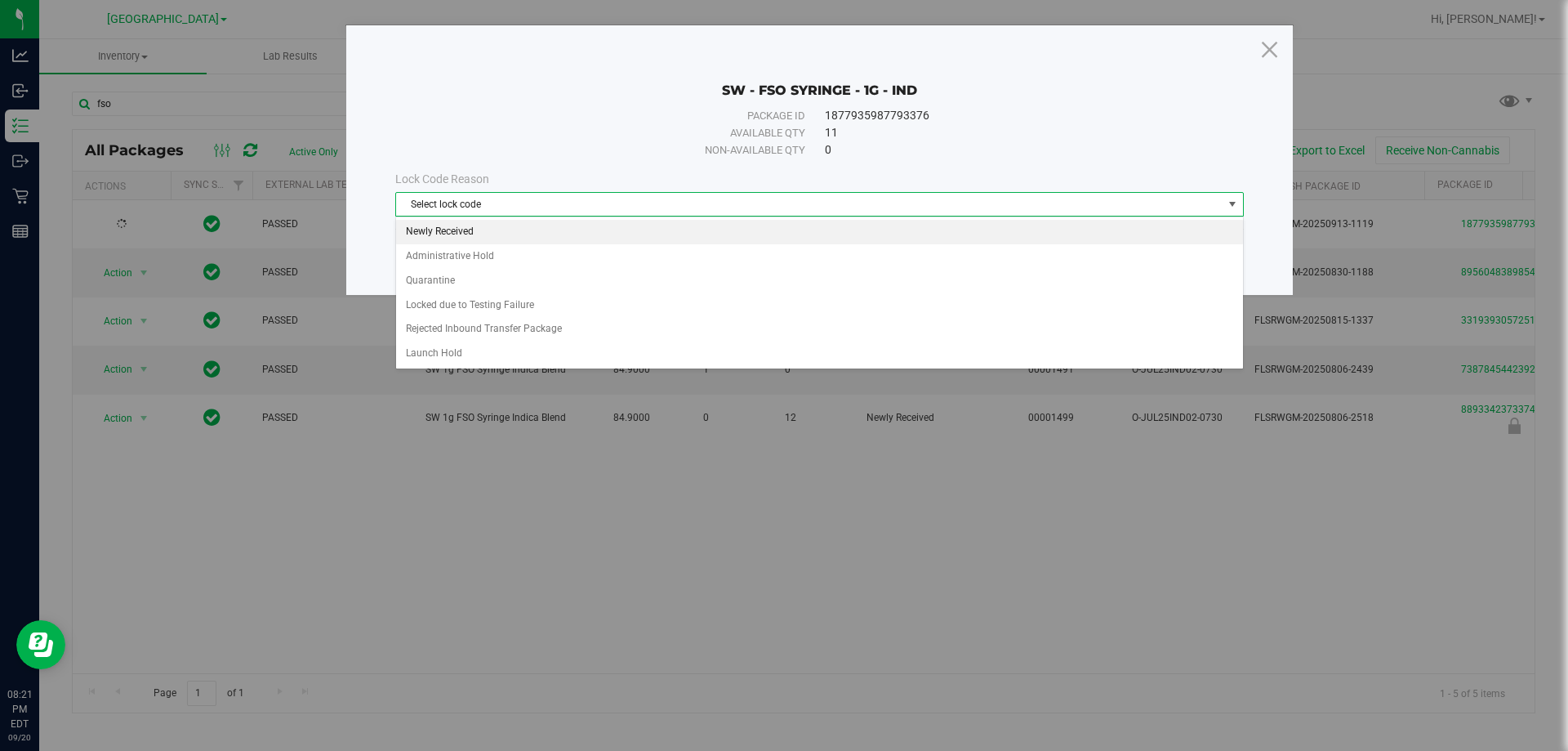
click at [459, 234] on li "Newly Received" at bounding box center [819, 232] width 847 height 25
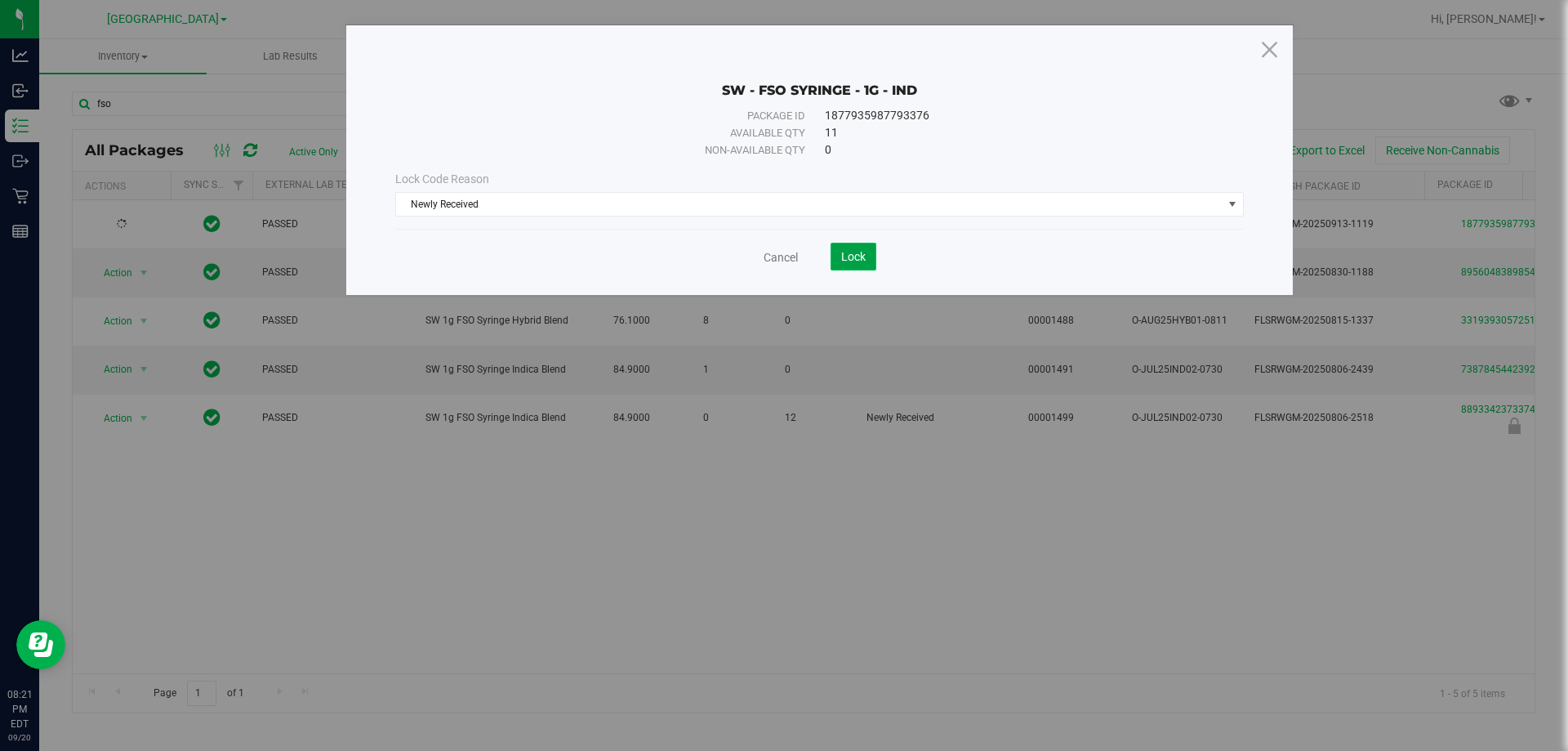
click at [782, 267] on button "Lock" at bounding box center [854, 257] width 46 height 28
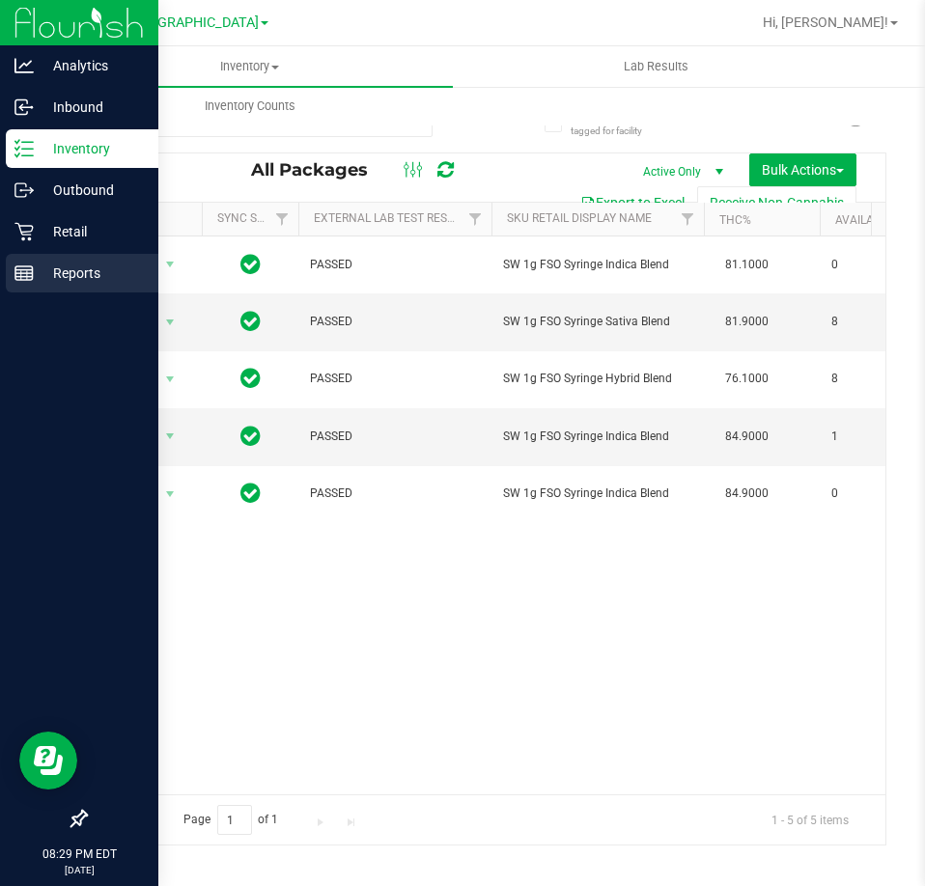
click at [16, 278] on icon at bounding box center [23, 273] width 19 height 19
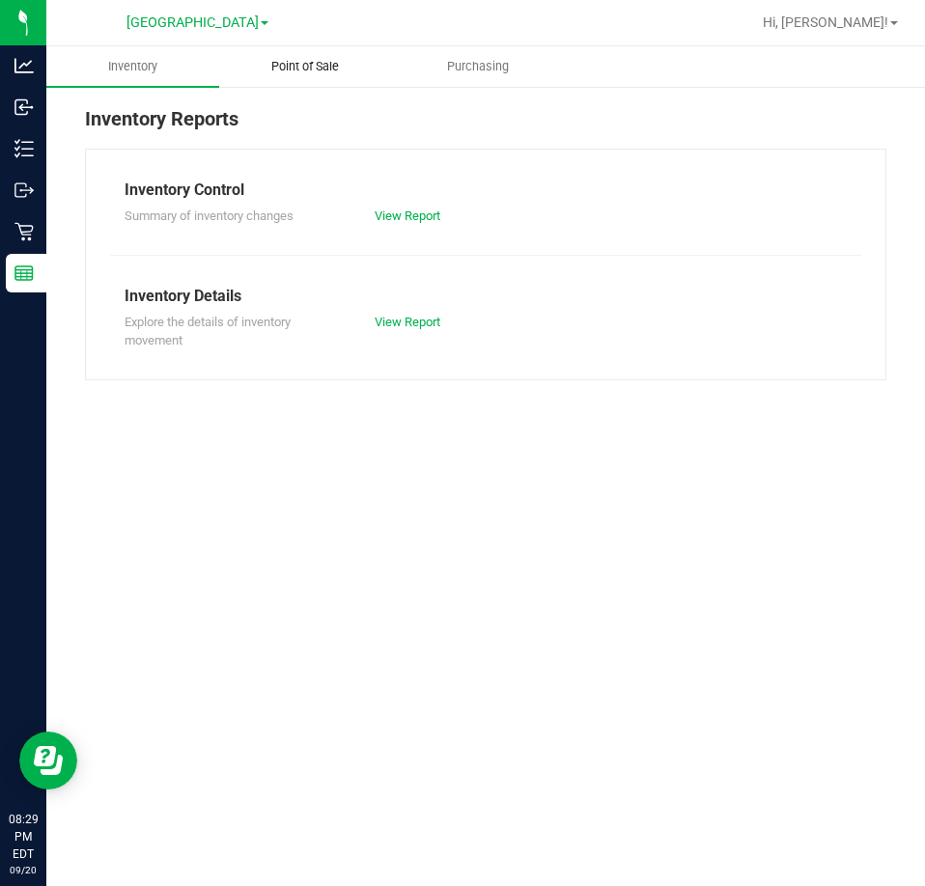
click at [329, 60] on span "Point of Sale" at bounding box center [305, 66] width 120 height 17
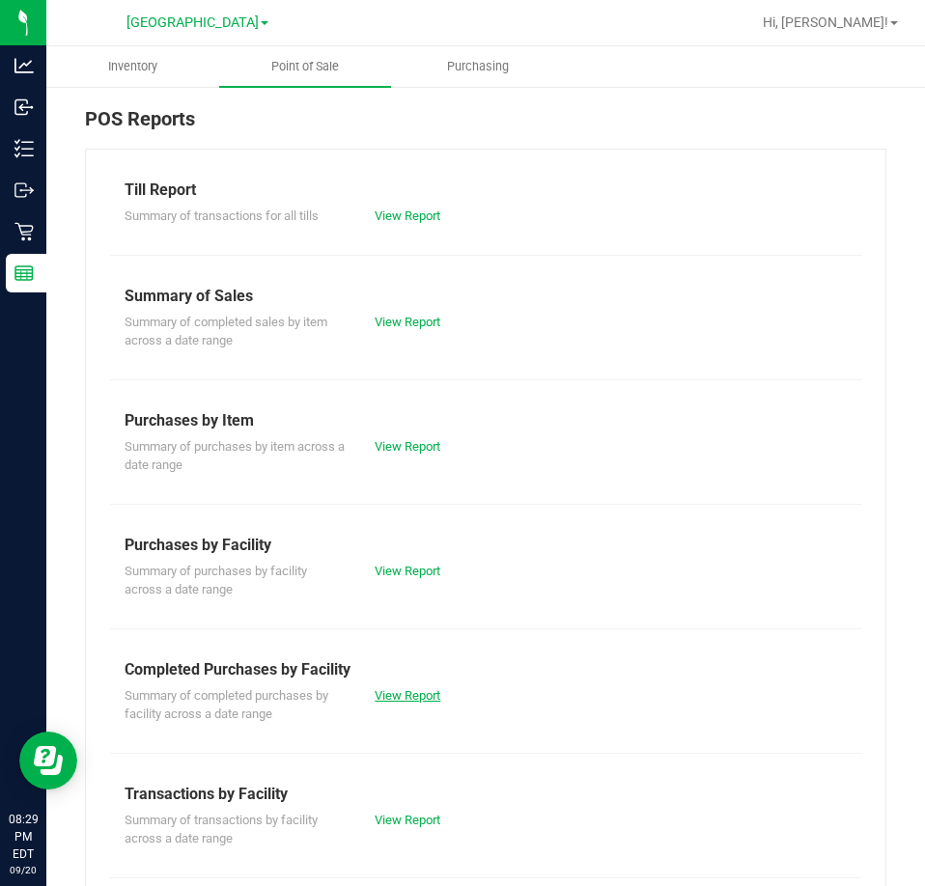
click at [419, 692] on link "View Report" at bounding box center [408, 695] width 66 height 14
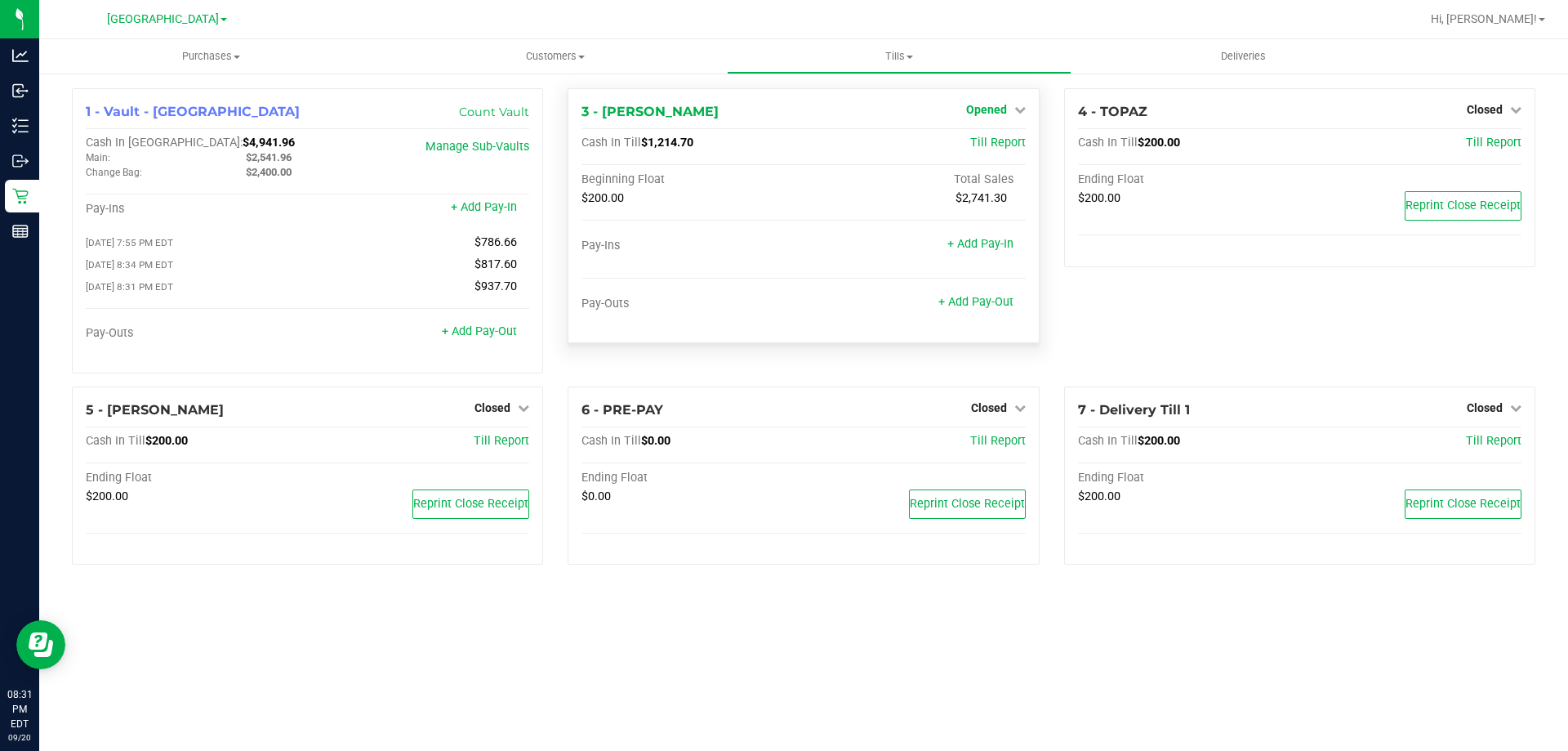
click at [999, 105] on span "Opened" at bounding box center [987, 109] width 41 height 13
click at [999, 142] on link "Close Till" at bounding box center [988, 143] width 44 height 13
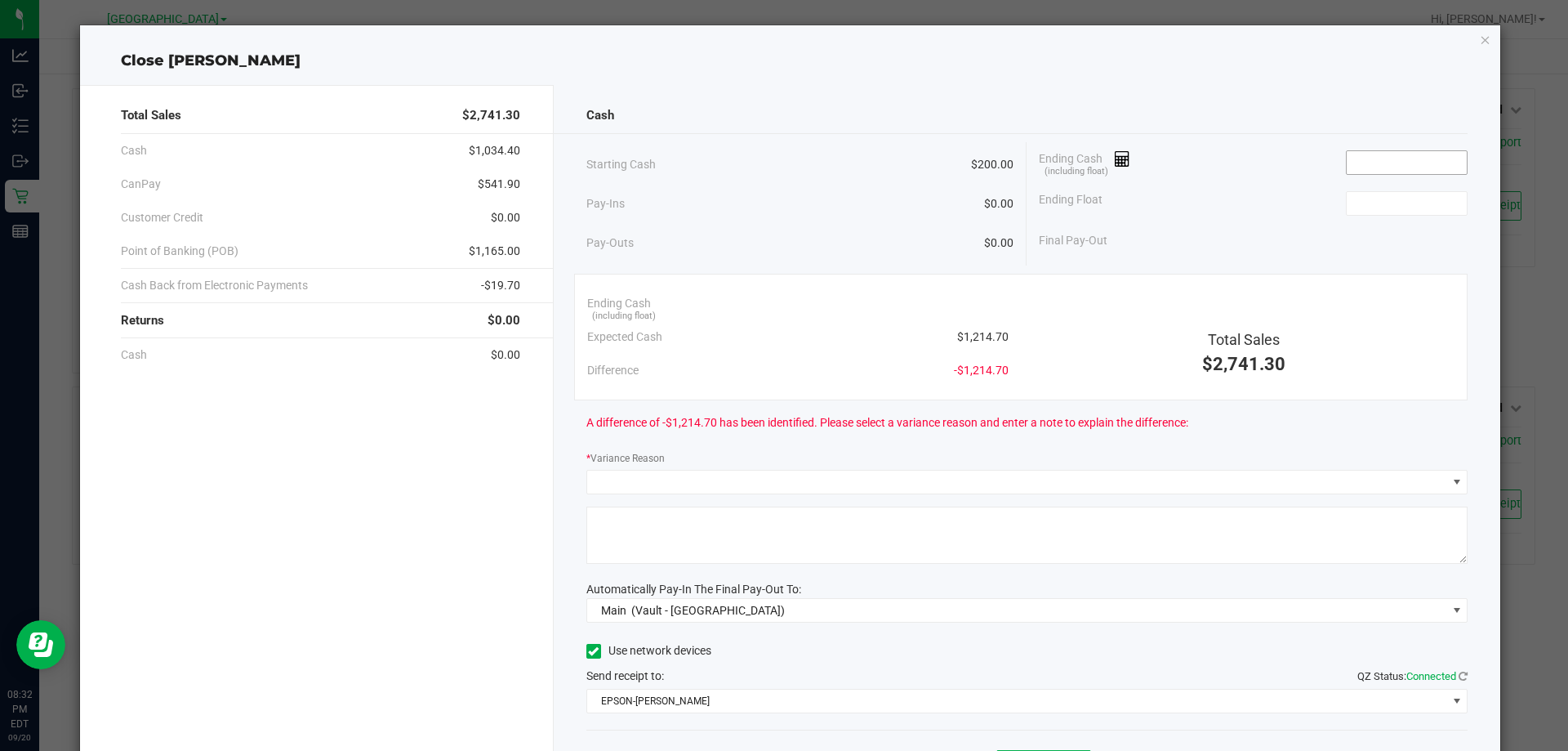
click at [1352, 160] on input at bounding box center [1407, 163] width 120 height 23
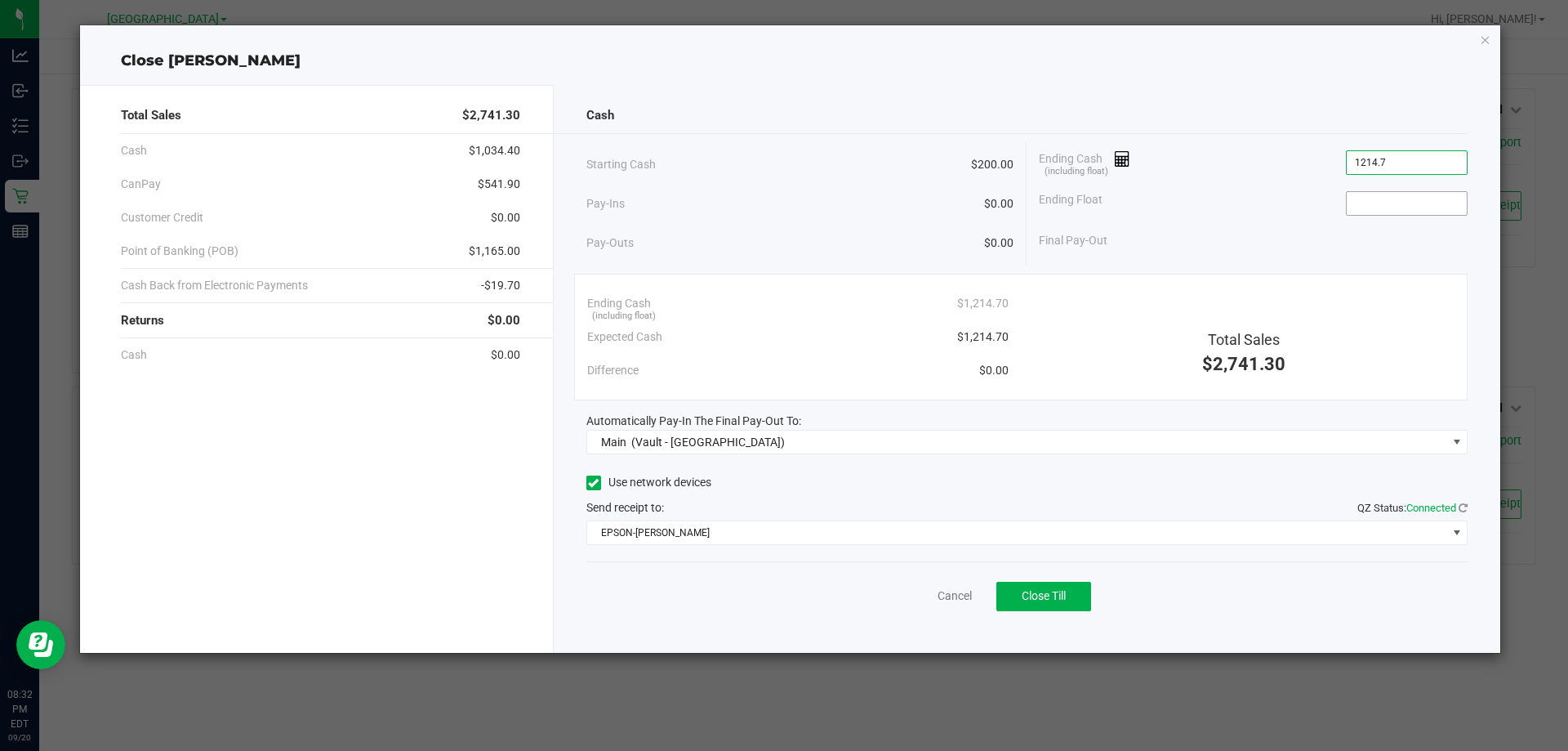
click at [1383, 194] on input at bounding box center [1407, 203] width 120 height 23
type input "$1,214.70"
click at [1070, 603] on button "Close Till" at bounding box center [1044, 596] width 95 height 30
type input "$200.00"
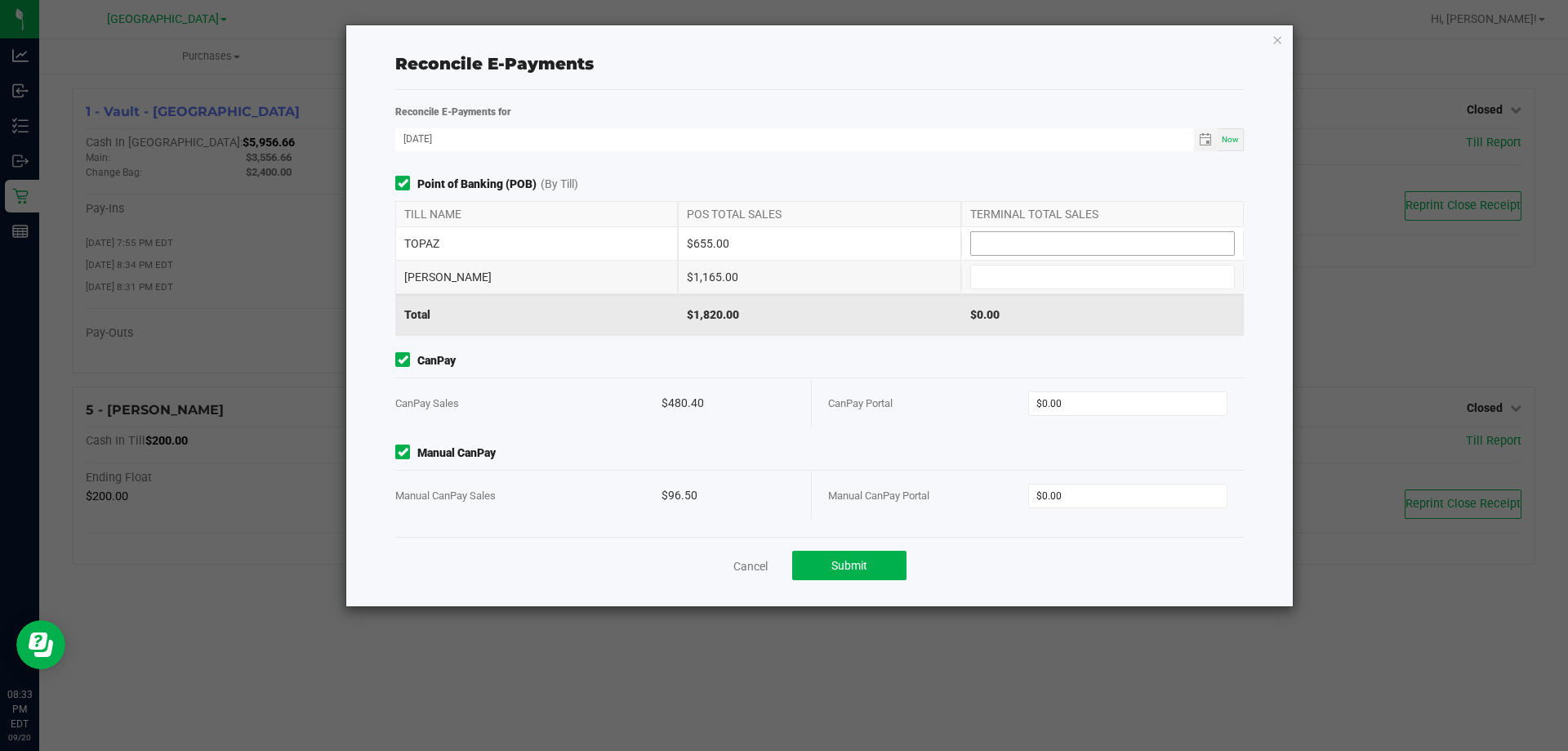
click at [1162, 239] on input at bounding box center [1103, 243] width 263 height 23
type input "$655.00"
click at [1121, 269] on input at bounding box center [1103, 277] width 263 height 23
type input "$1,165.00"
click at [1106, 406] on input "0" at bounding box center [1128, 403] width 199 height 23
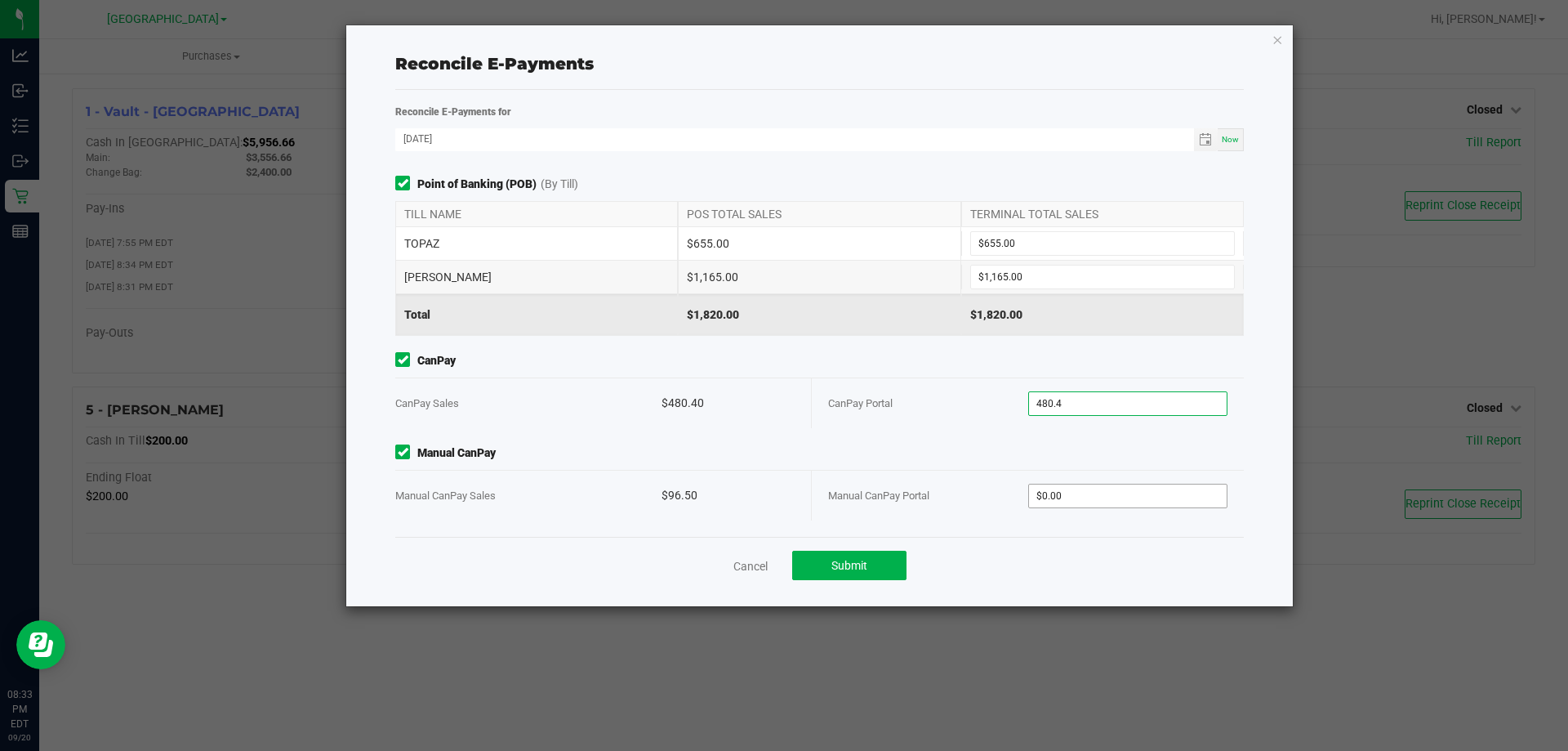
type input "$480.40"
click at [1080, 484] on input "0" at bounding box center [1128, 495] width 199 height 23
type input "$96.50"
click at [875, 564] on button "Submit" at bounding box center [849, 566] width 114 height 30
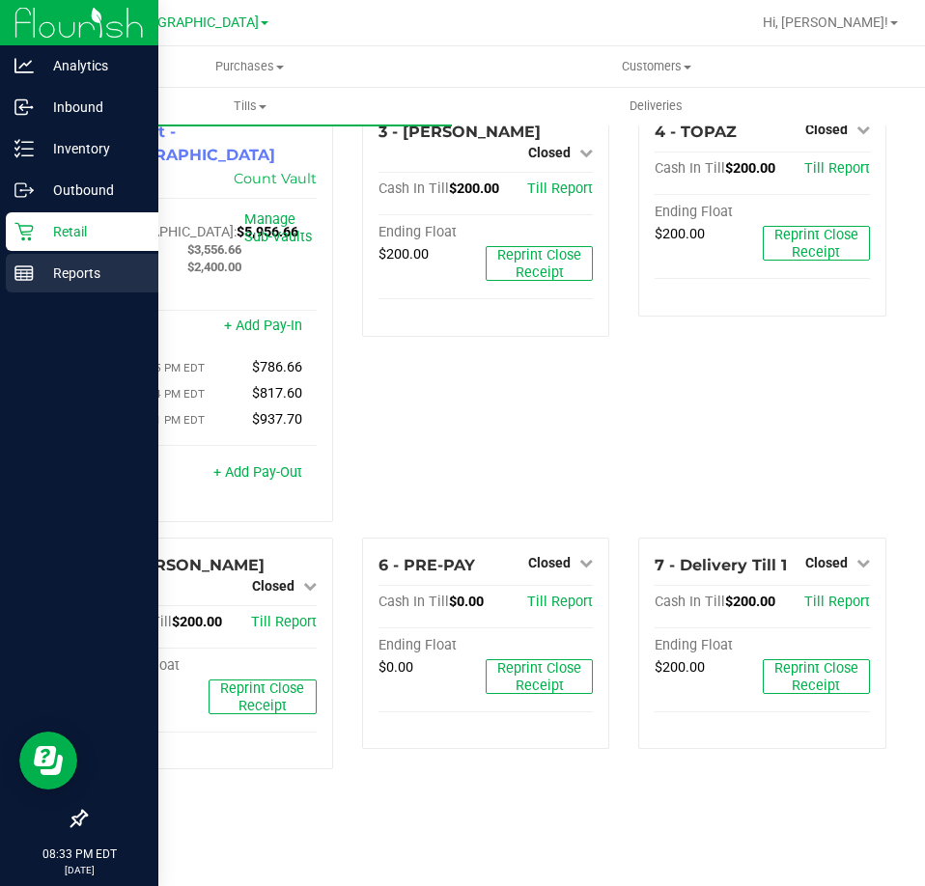
click at [28, 267] on icon at bounding box center [23, 273] width 19 height 19
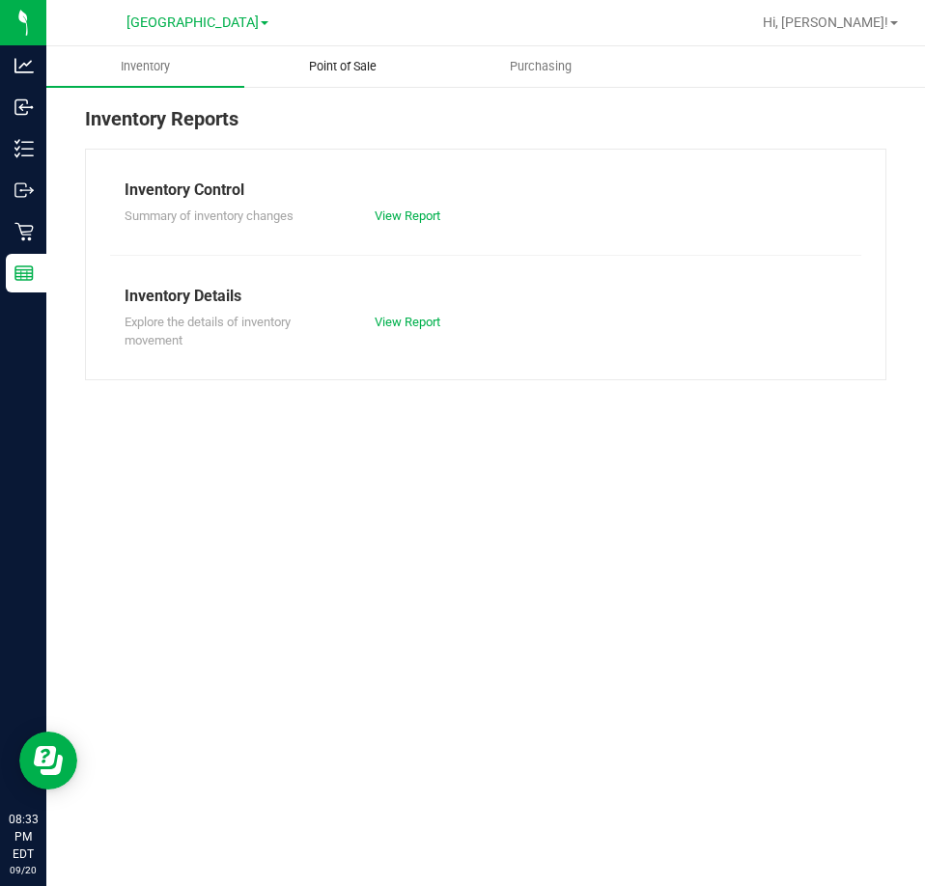
click at [330, 50] on uib-tab-heading "Point of Sale" at bounding box center [343, 66] width 196 height 39
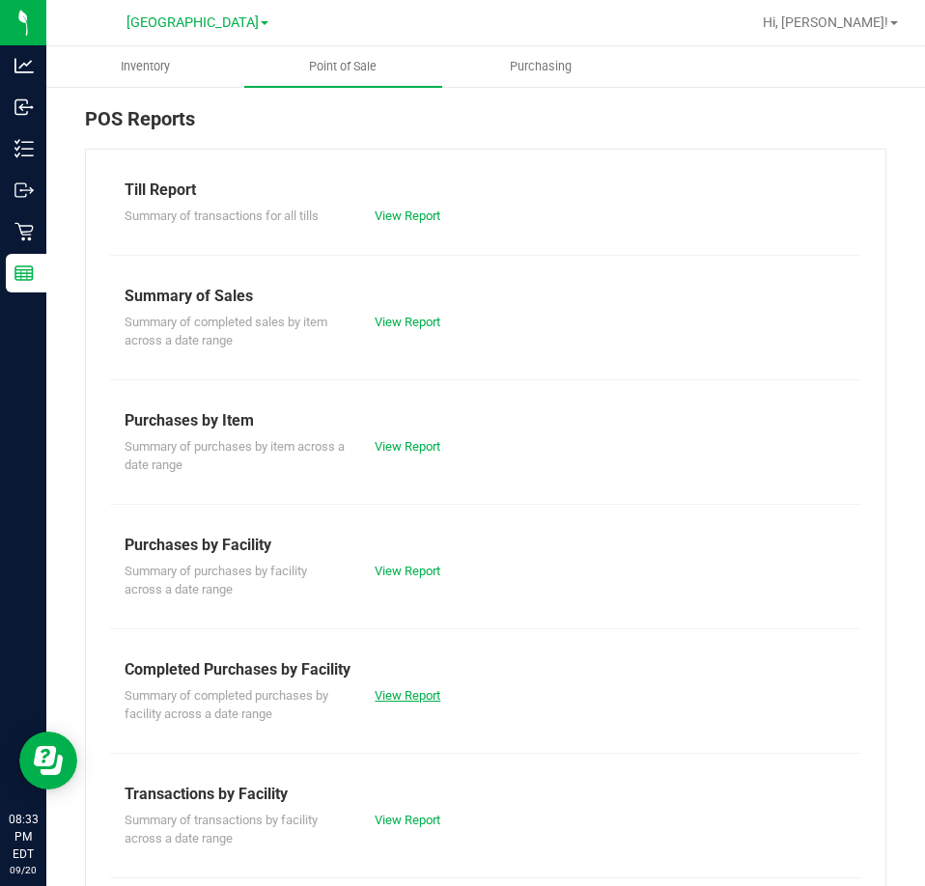
click at [379, 692] on link "View Report" at bounding box center [408, 695] width 66 height 14
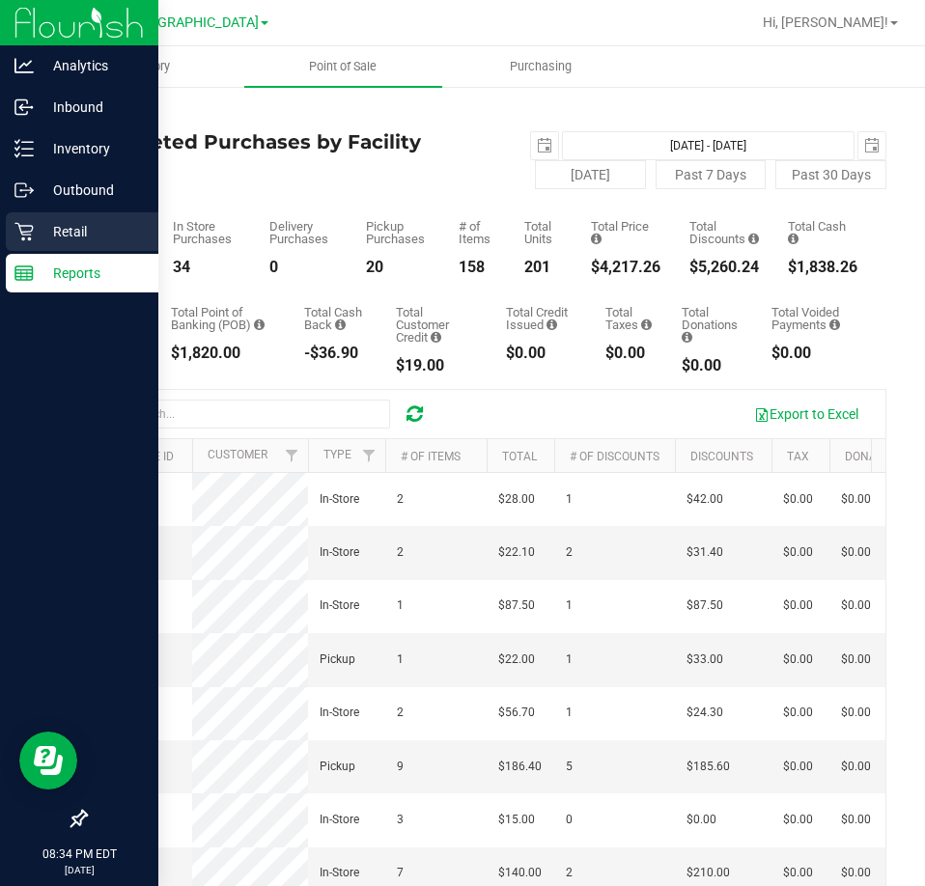
click at [18, 236] on icon at bounding box center [23, 231] width 19 height 19
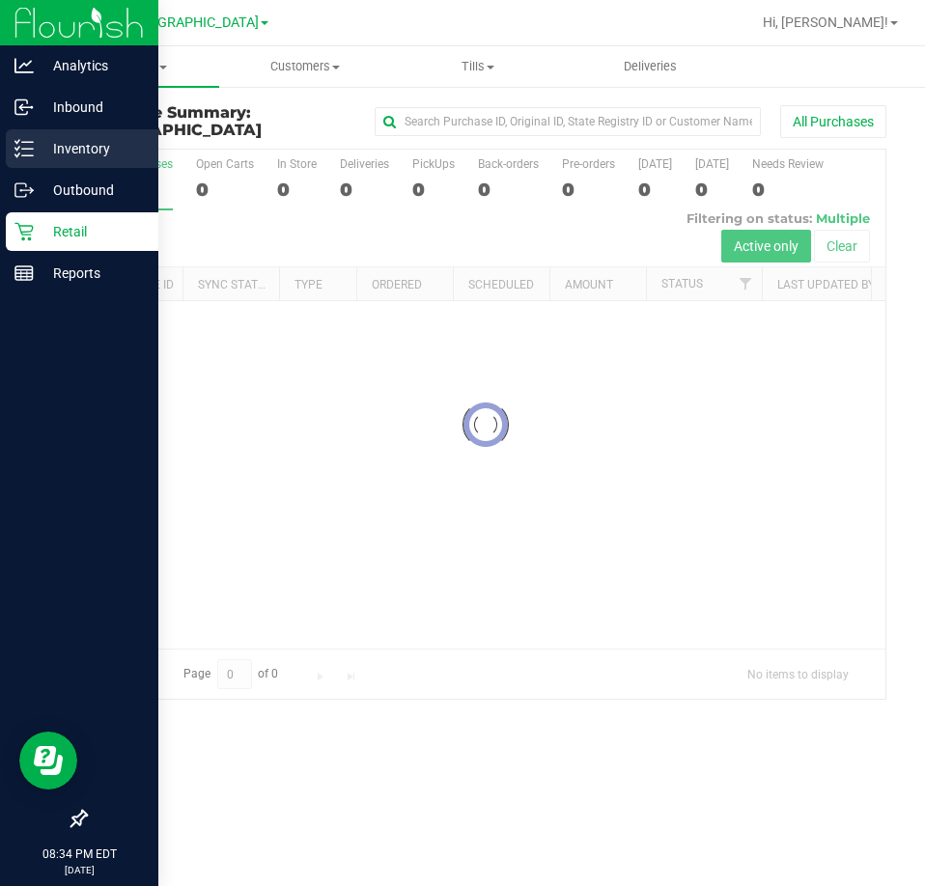
click at [70, 157] on p "Inventory" at bounding box center [92, 148] width 116 height 23
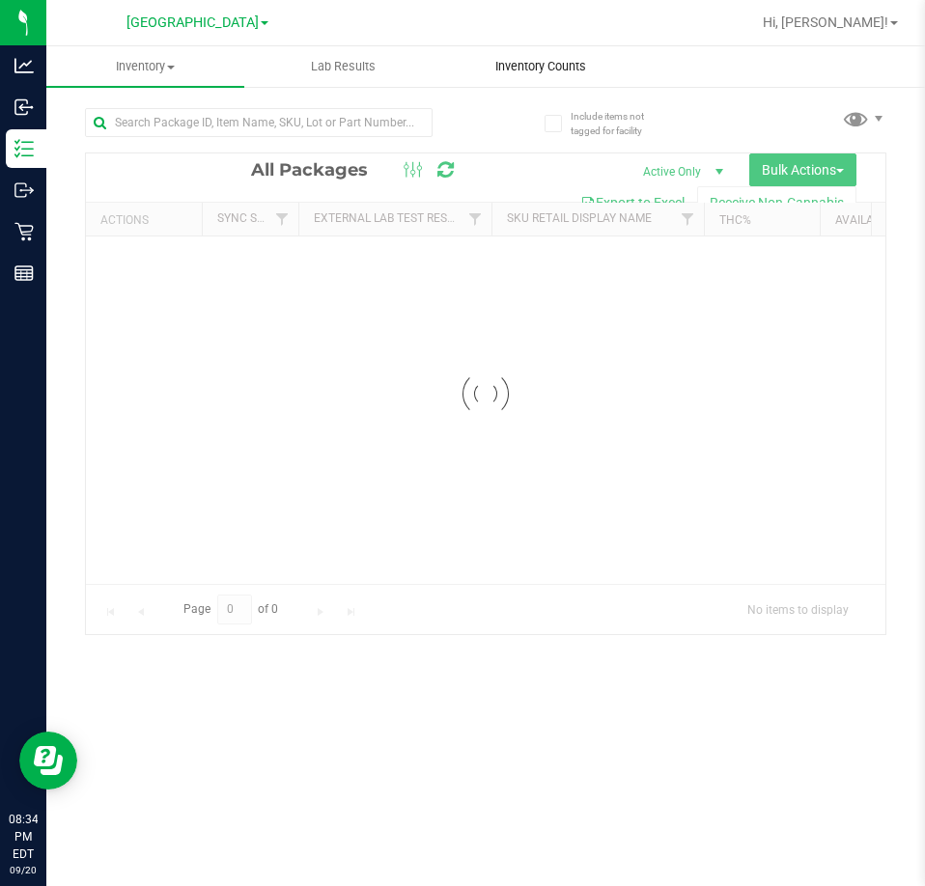
click at [507, 63] on span "Inventory Counts" at bounding box center [540, 66] width 143 height 17
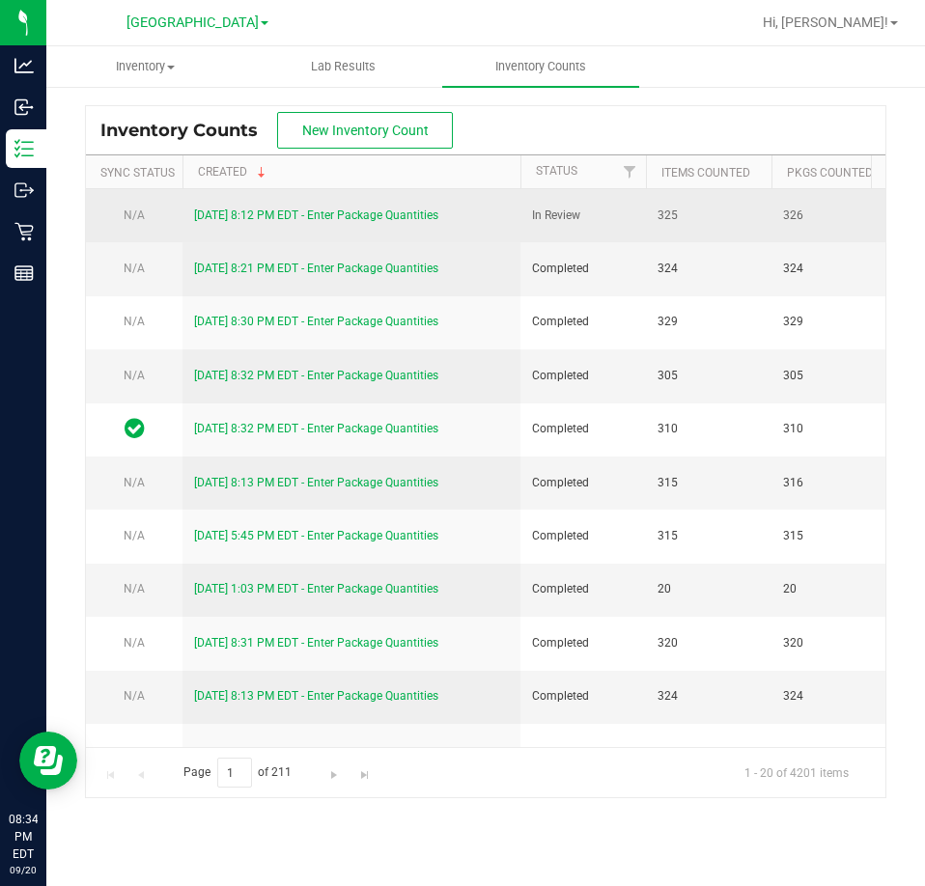
click at [389, 213] on link "[DATE] 8:12 PM EDT - Enter Package Quantities" at bounding box center [316, 215] width 244 height 14
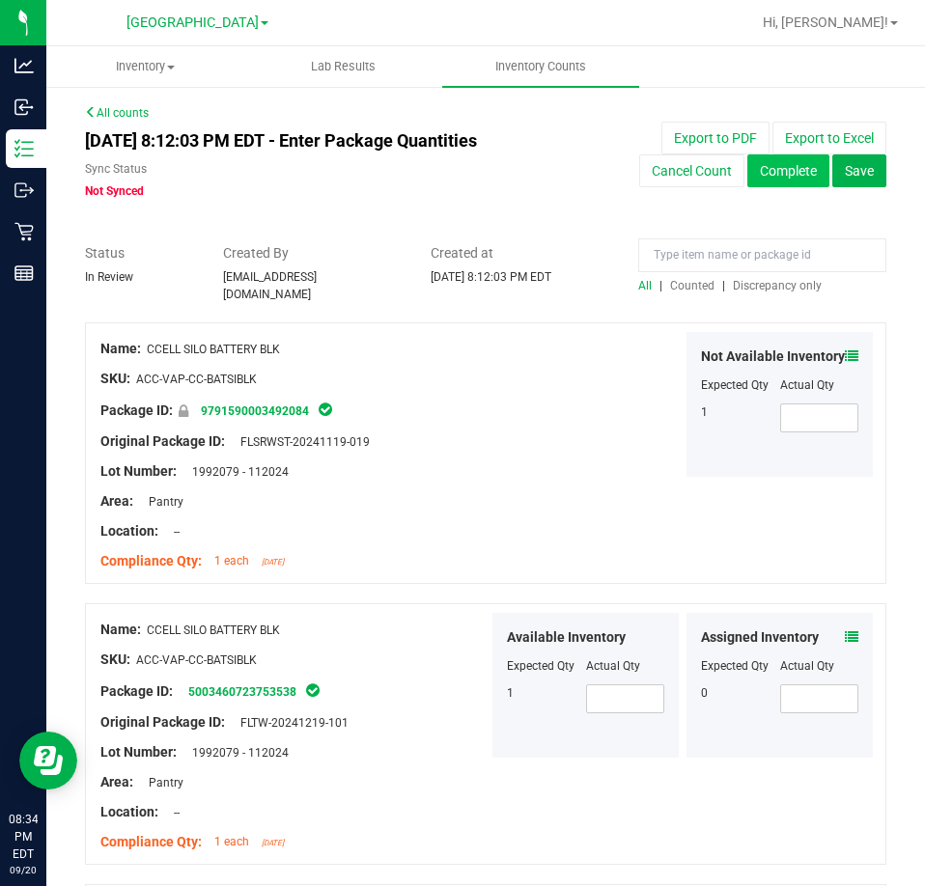
click at [747, 165] on button "Complete" at bounding box center [788, 170] width 82 height 33
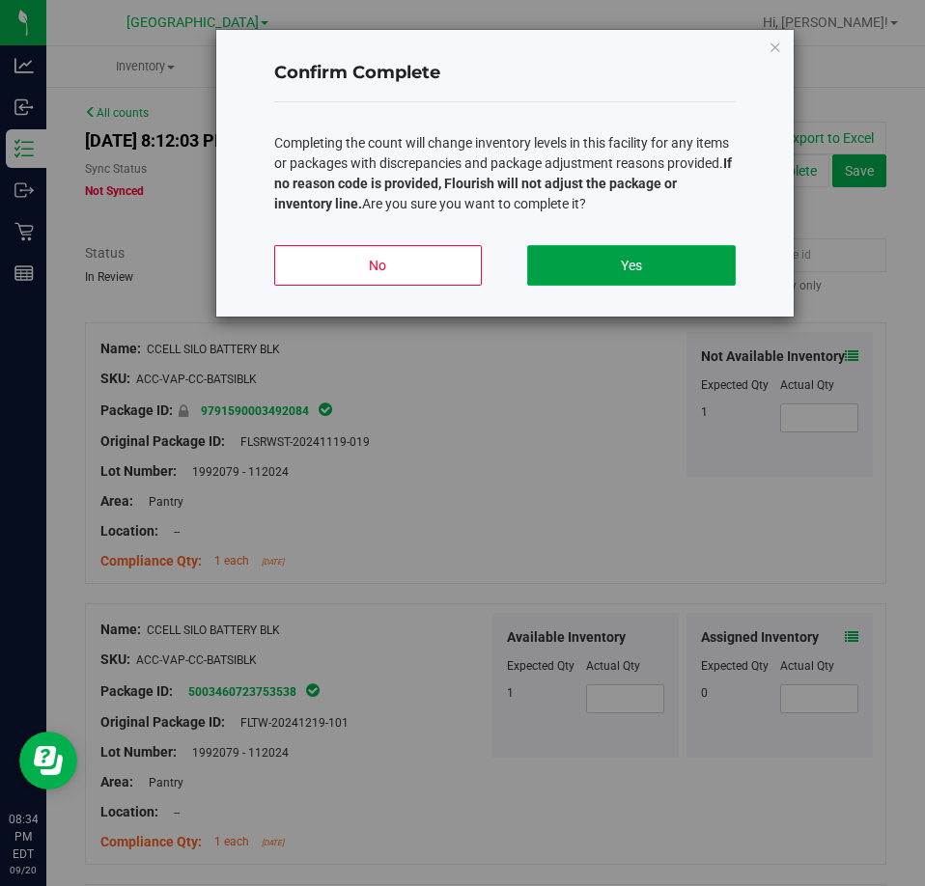
click at [654, 259] on button "Yes" at bounding box center [631, 265] width 208 height 41
